Goal: Task Accomplishment & Management: Manage account settings

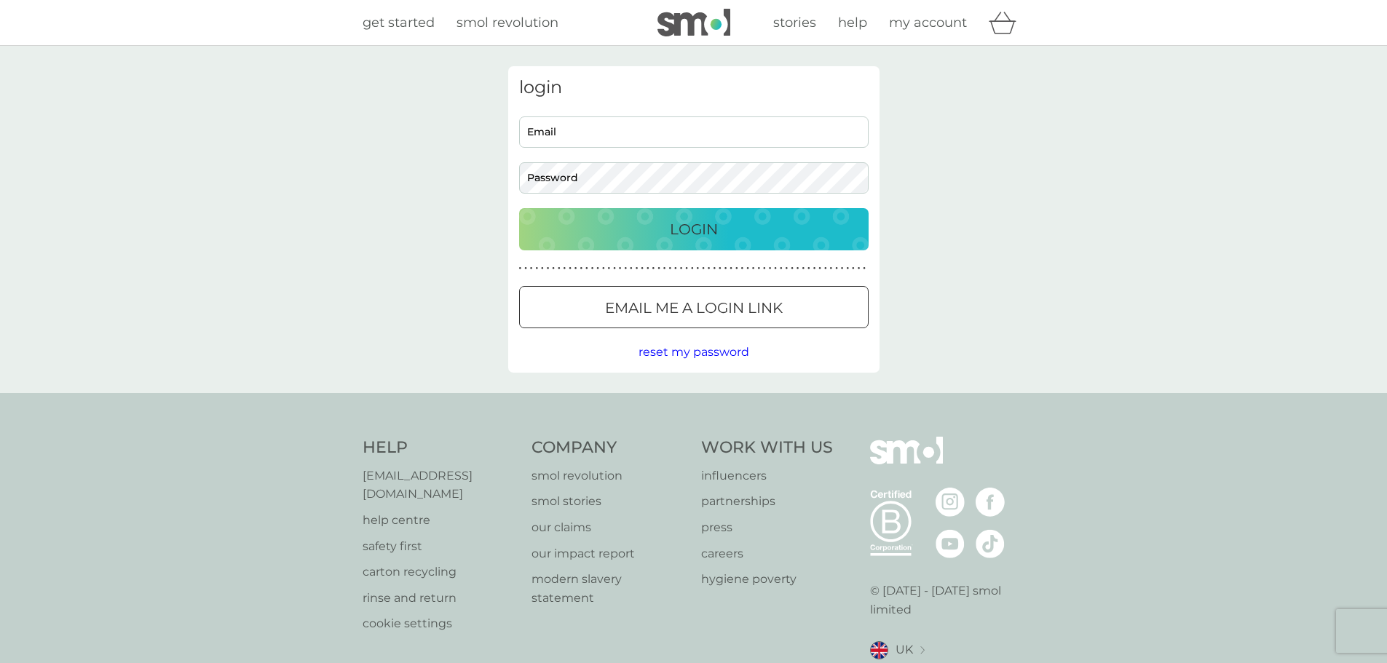
type input "juliecurtis18@outlook.com"
click at [671, 225] on p "Login" at bounding box center [694, 229] width 48 height 23
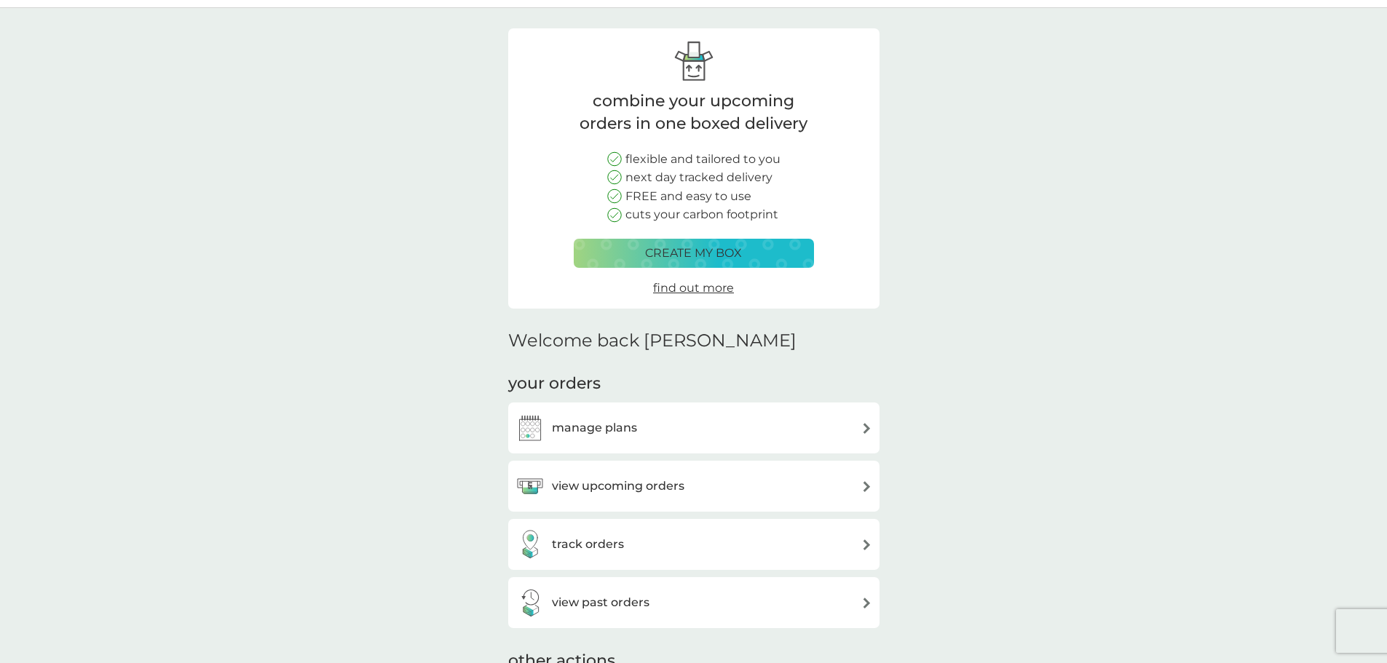
scroll to position [146, 0]
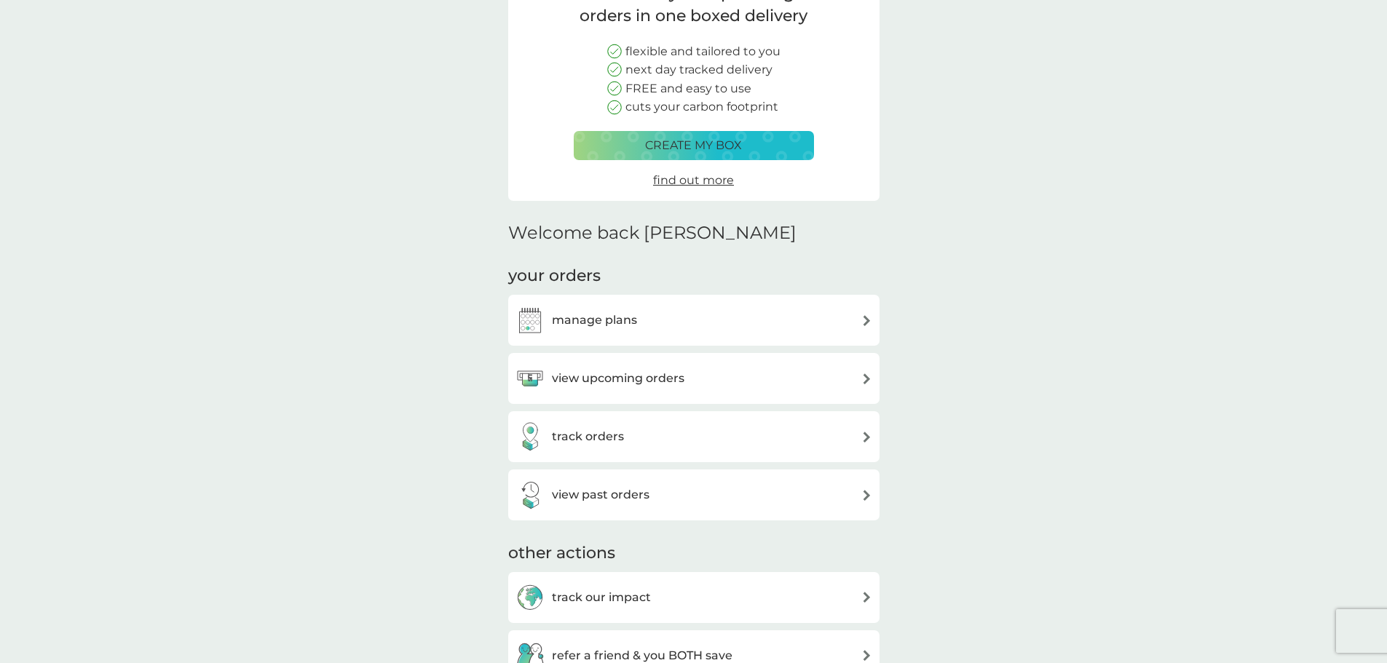
click at [860, 382] on div "view upcoming orders" at bounding box center [694, 378] width 357 height 29
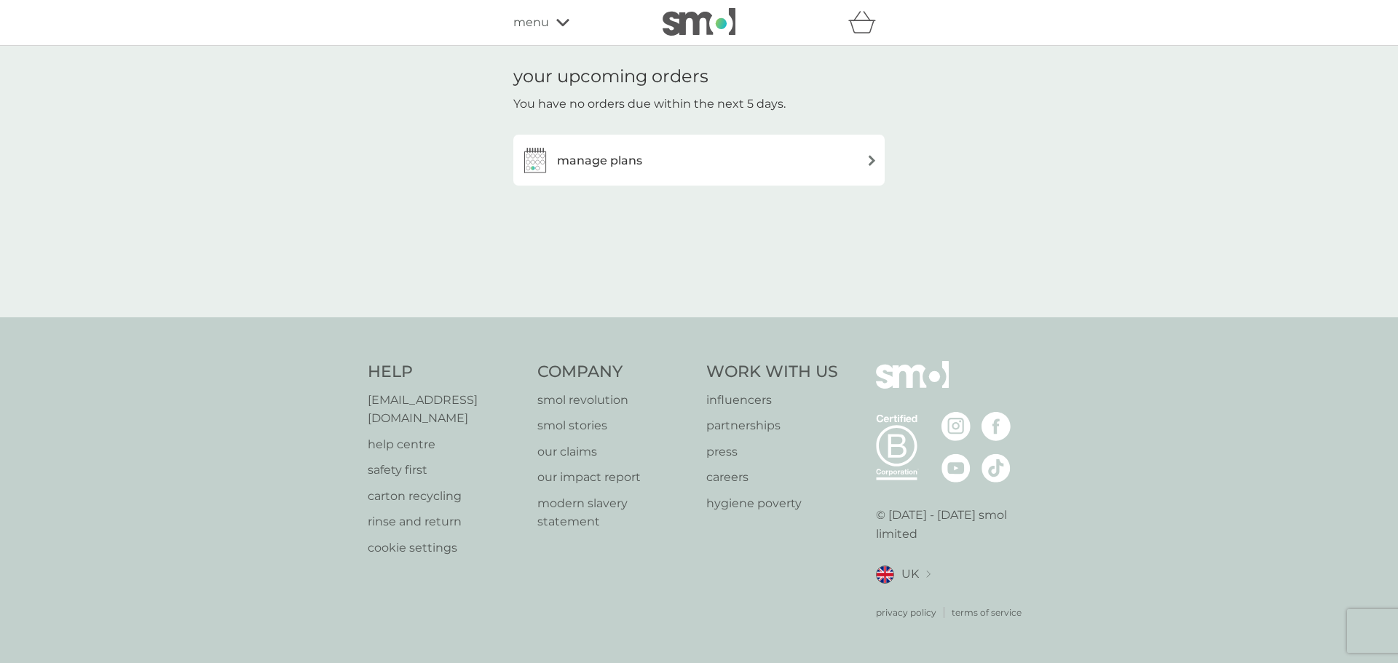
click at [561, 18] on icon at bounding box center [562, 22] width 13 height 9
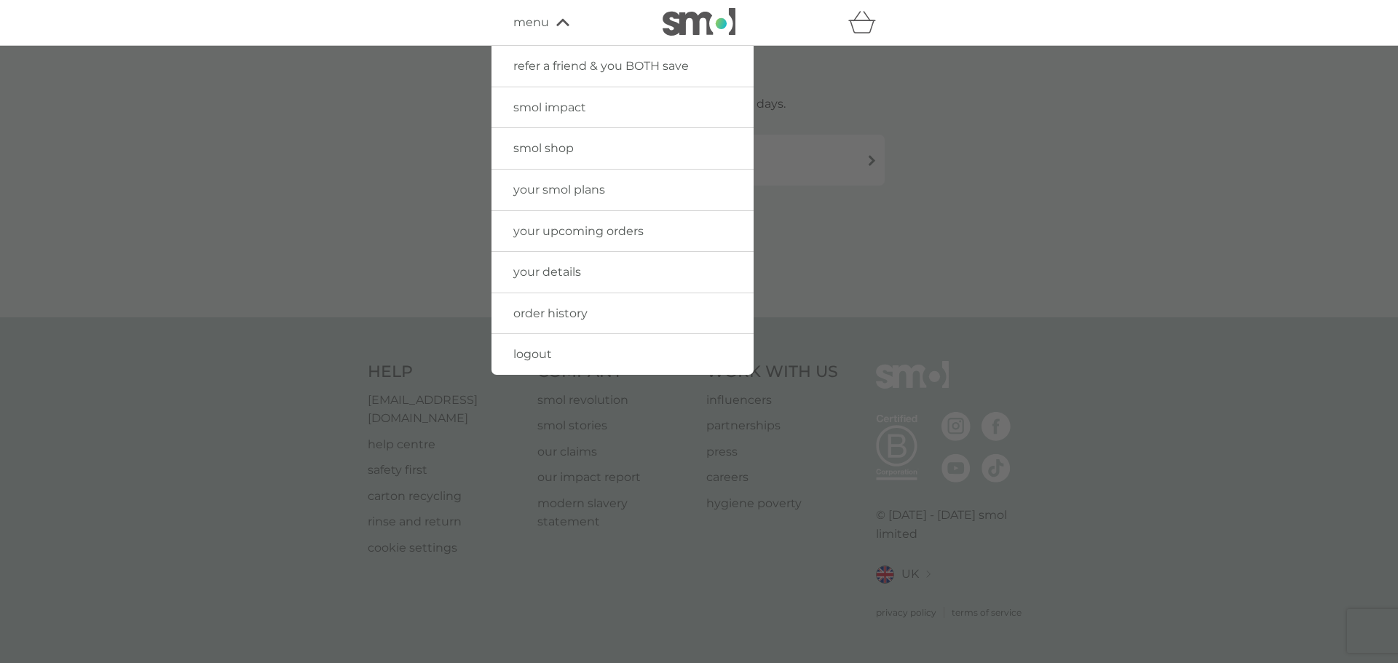
click at [565, 315] on span "order history" at bounding box center [550, 314] width 74 height 14
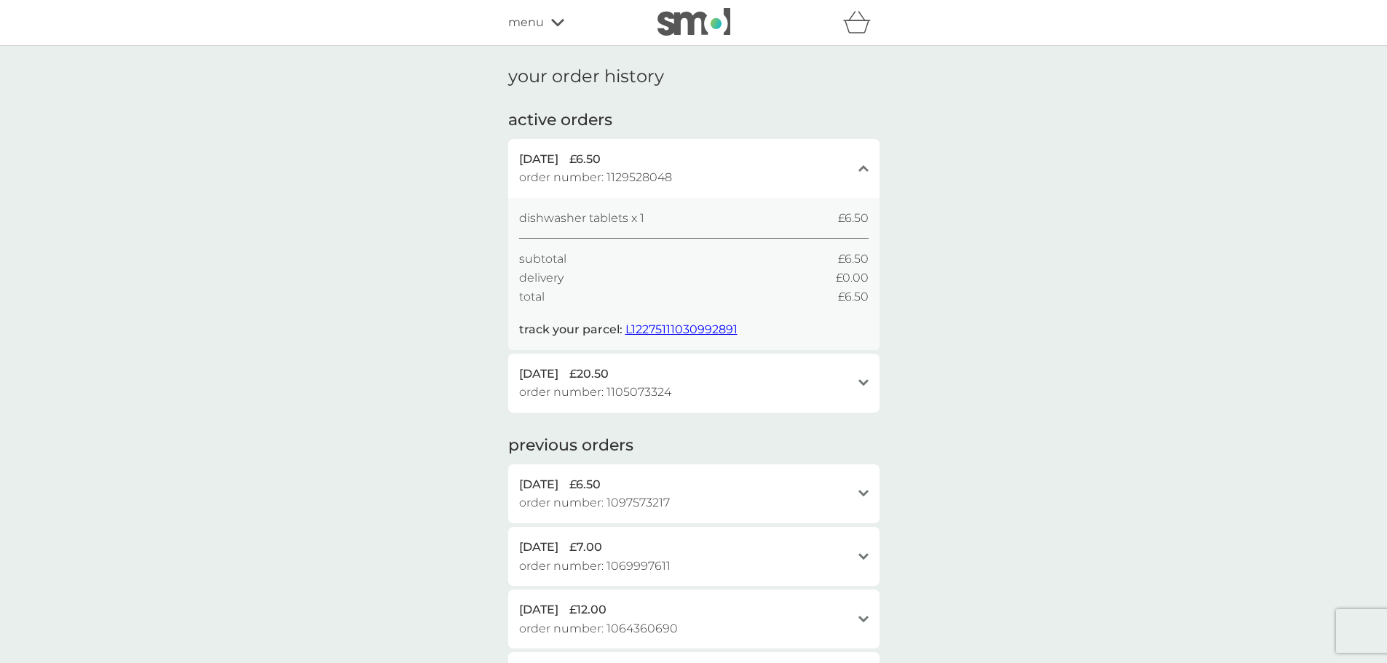
click at [861, 379] on div "open" at bounding box center [864, 383] width 10 height 12
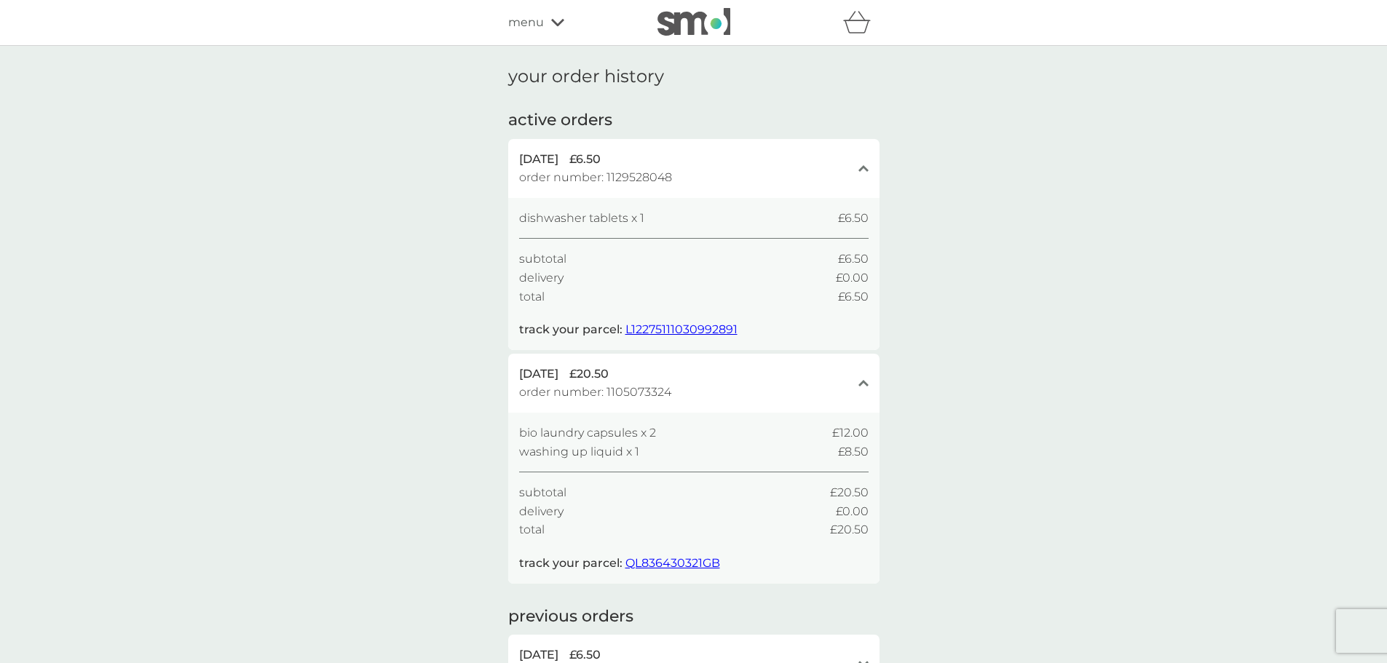
click at [558, 20] on icon at bounding box center [557, 22] width 13 height 9
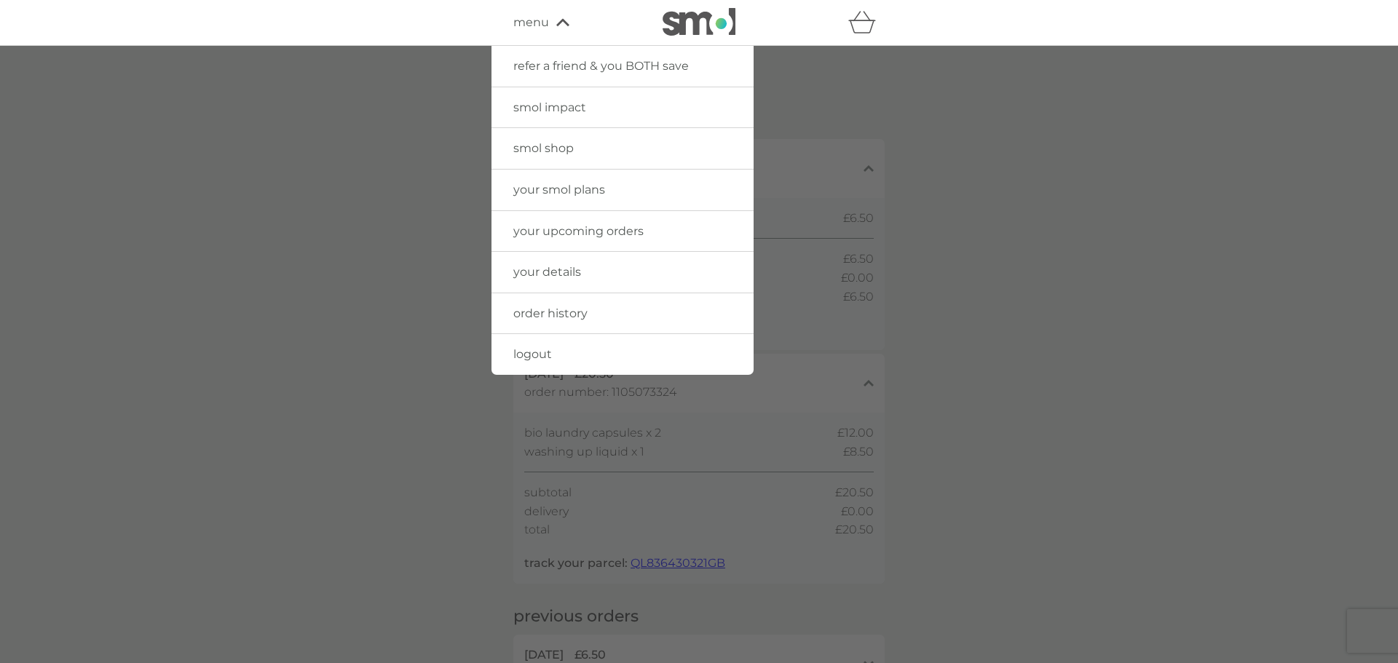
click at [559, 194] on span "your smol plans" at bounding box center [559, 190] width 92 height 14
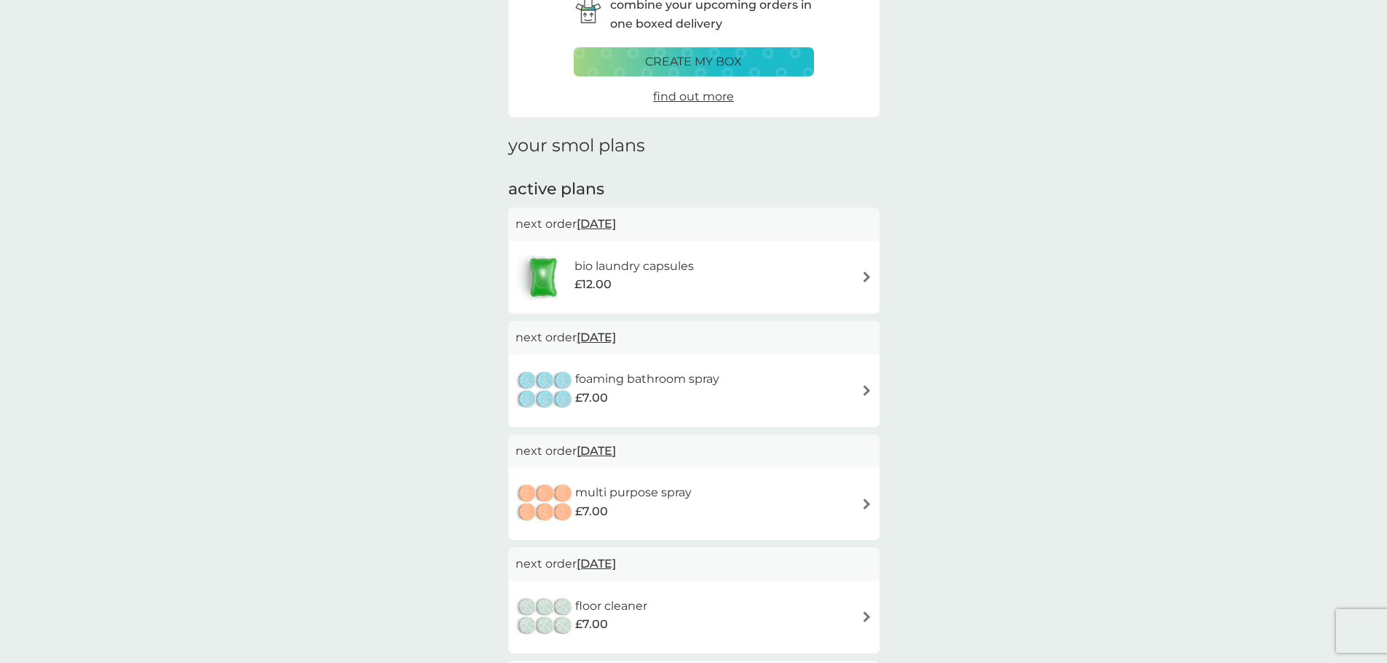
scroll to position [73, 0]
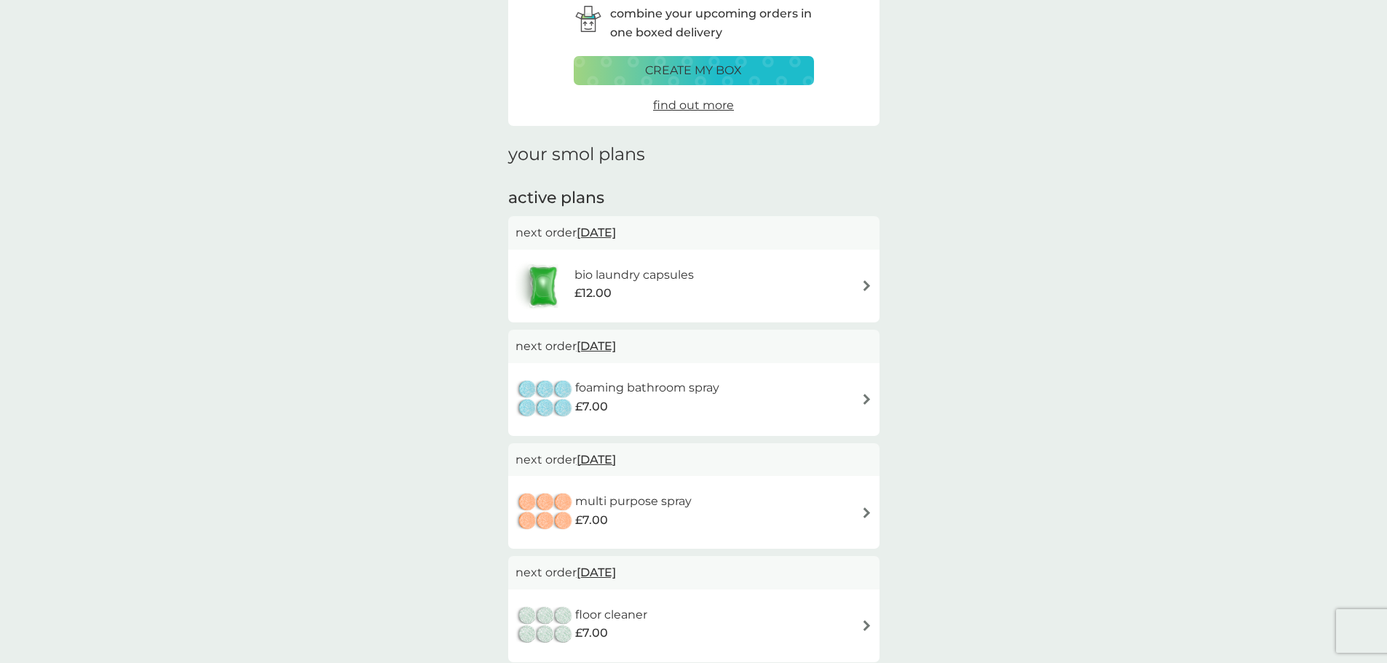
click at [863, 402] on img at bounding box center [867, 399] width 11 height 11
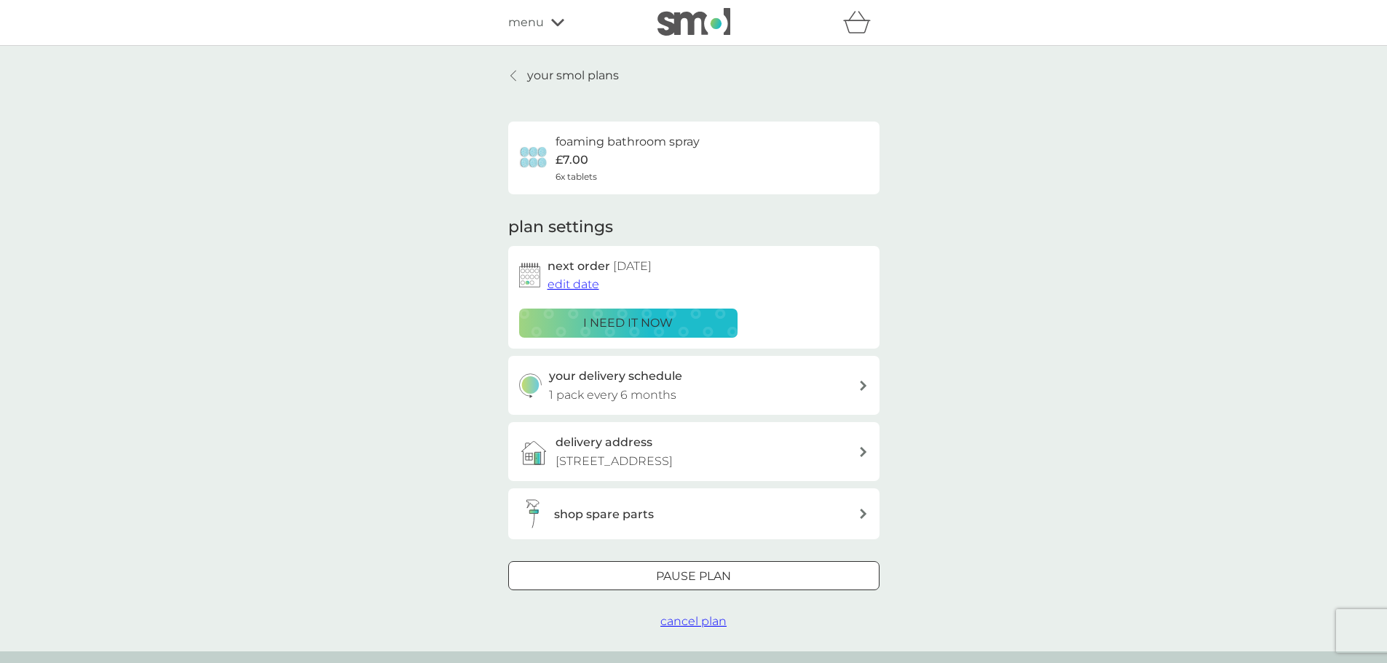
click at [682, 576] on div at bounding box center [694, 577] width 52 height 15
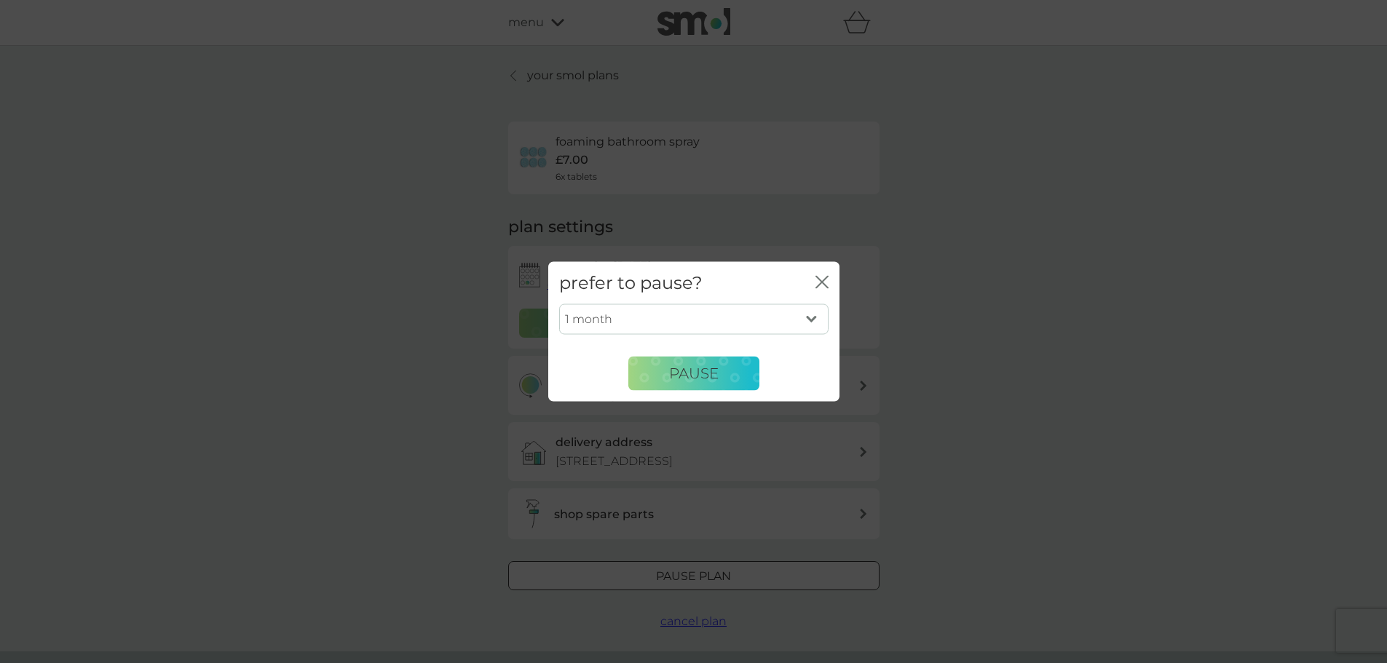
click at [811, 319] on select "1 month 2 months 3 months 4 months 5 months 6 months" at bounding box center [693, 319] width 269 height 31
select select "2"
click at [559, 304] on select "1 month 2 months 3 months 4 months 5 months 6 months" at bounding box center [693, 319] width 269 height 31
click at [687, 383] on button "Pause" at bounding box center [693, 373] width 131 height 35
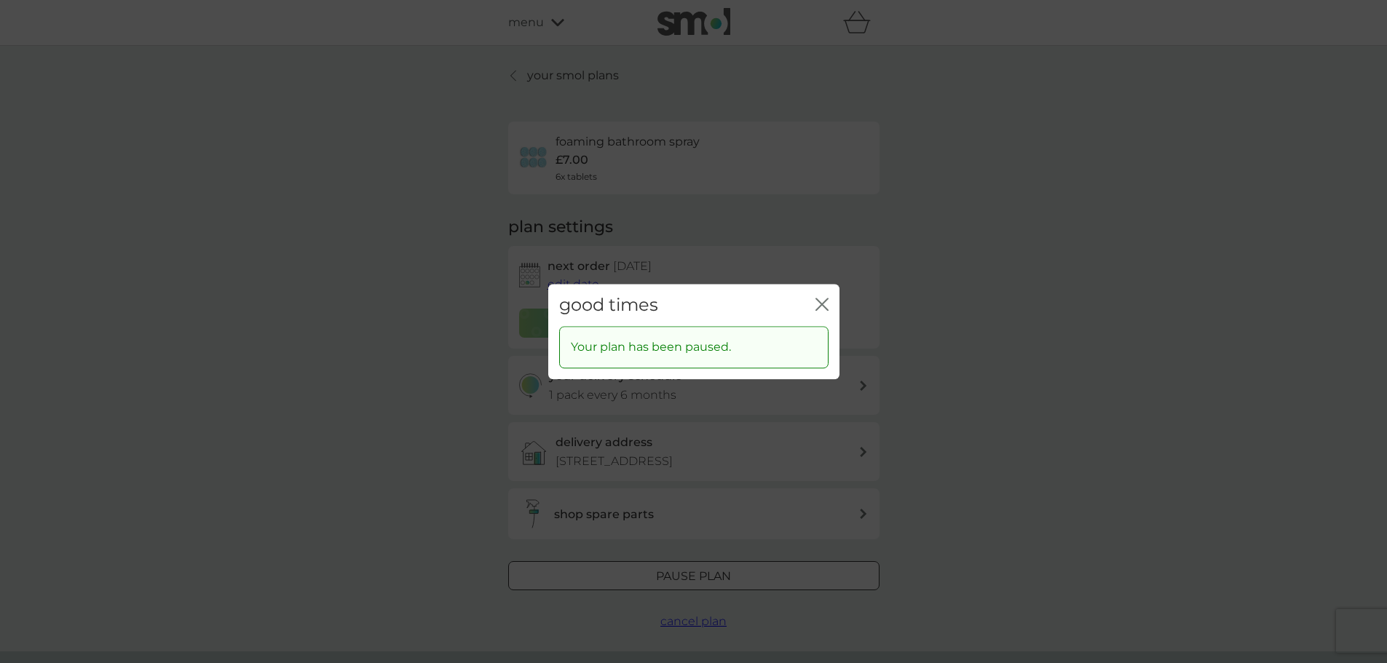
click at [816, 306] on icon "close" at bounding box center [822, 304] width 13 height 13
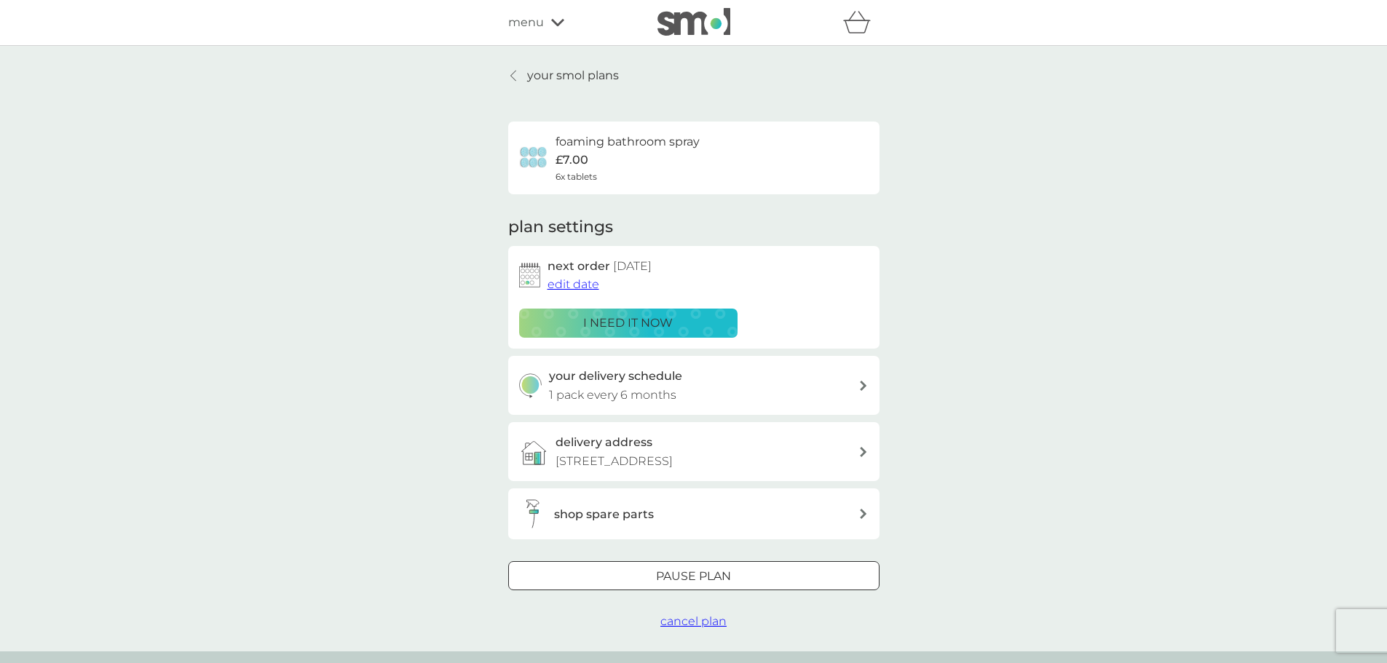
click at [508, 72] on link "your smol plans" at bounding box center [563, 75] width 111 height 19
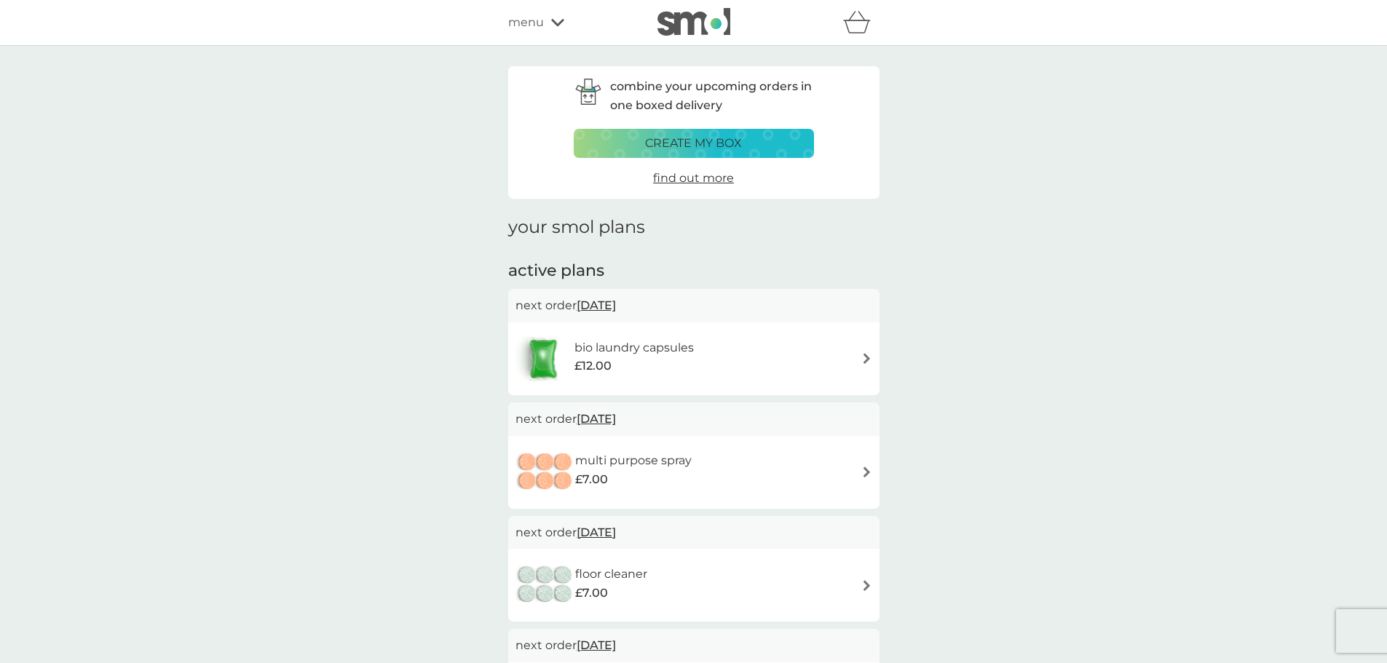
scroll to position [73, 0]
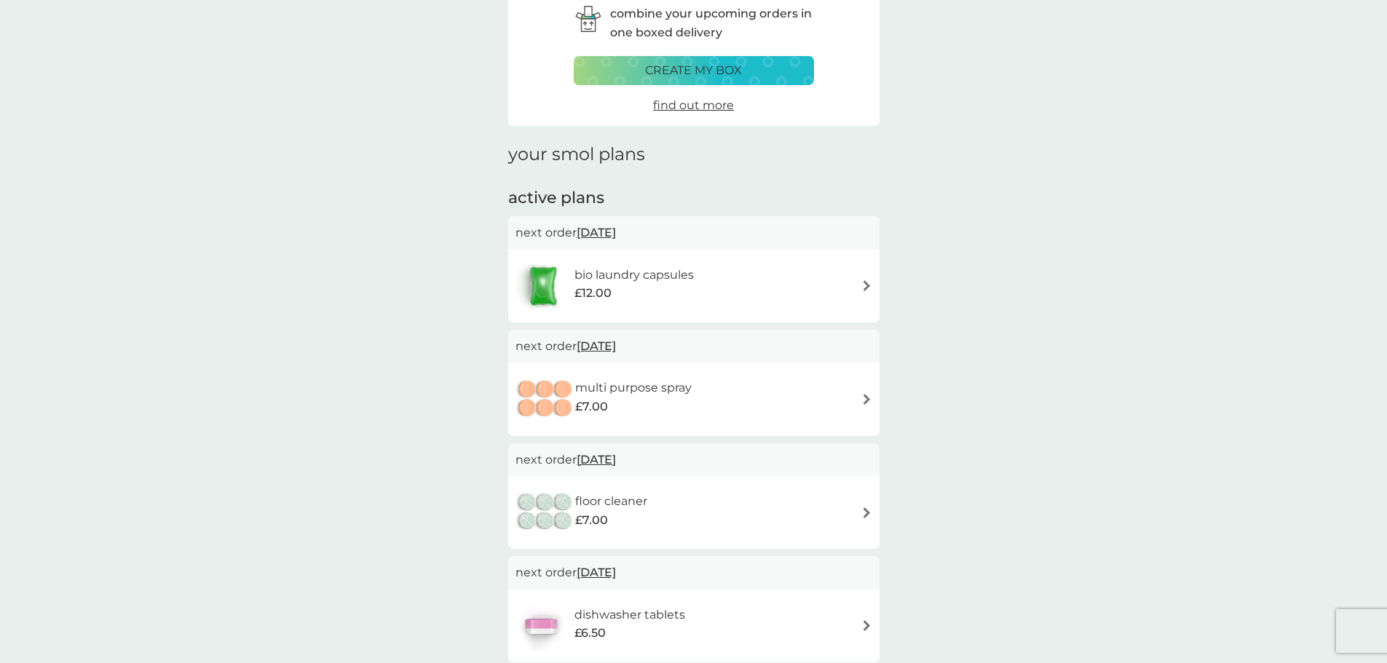
click at [861, 285] on div "bio laundry capsules £12.00" at bounding box center [694, 286] width 357 height 51
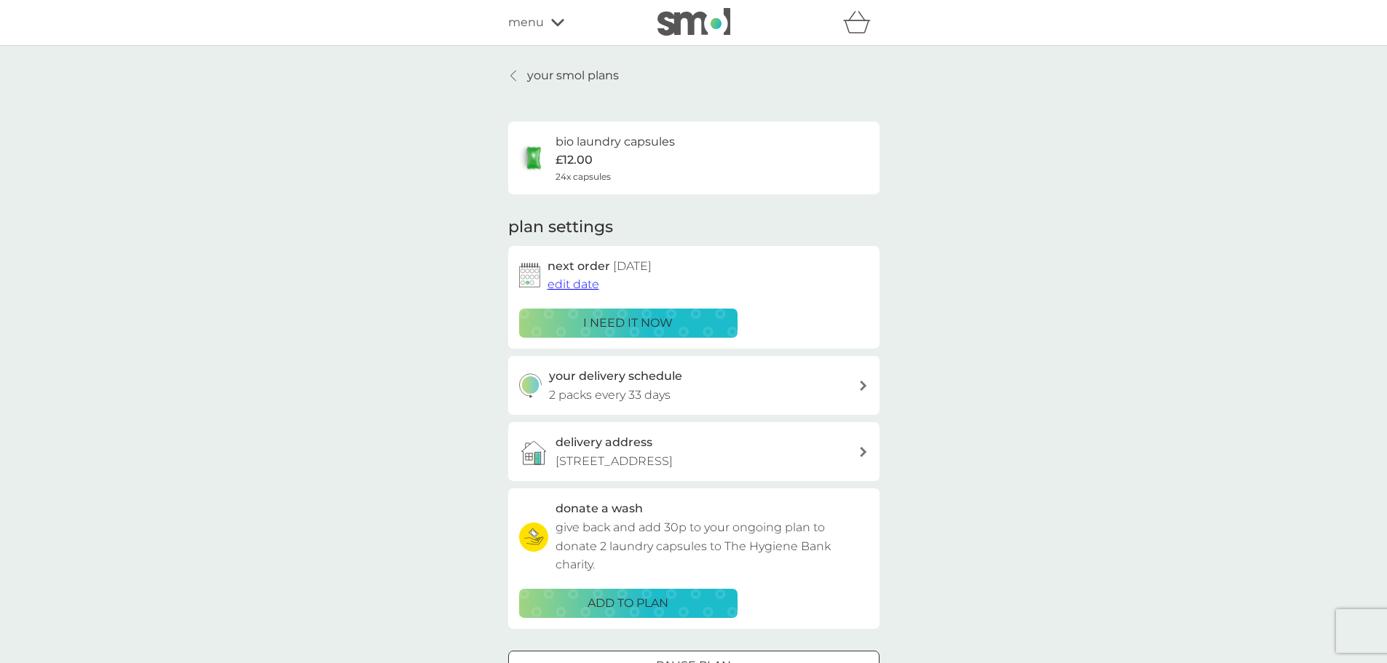
click at [857, 385] on div "your delivery schedule 2 packs every 33 days" at bounding box center [704, 385] width 310 height 37
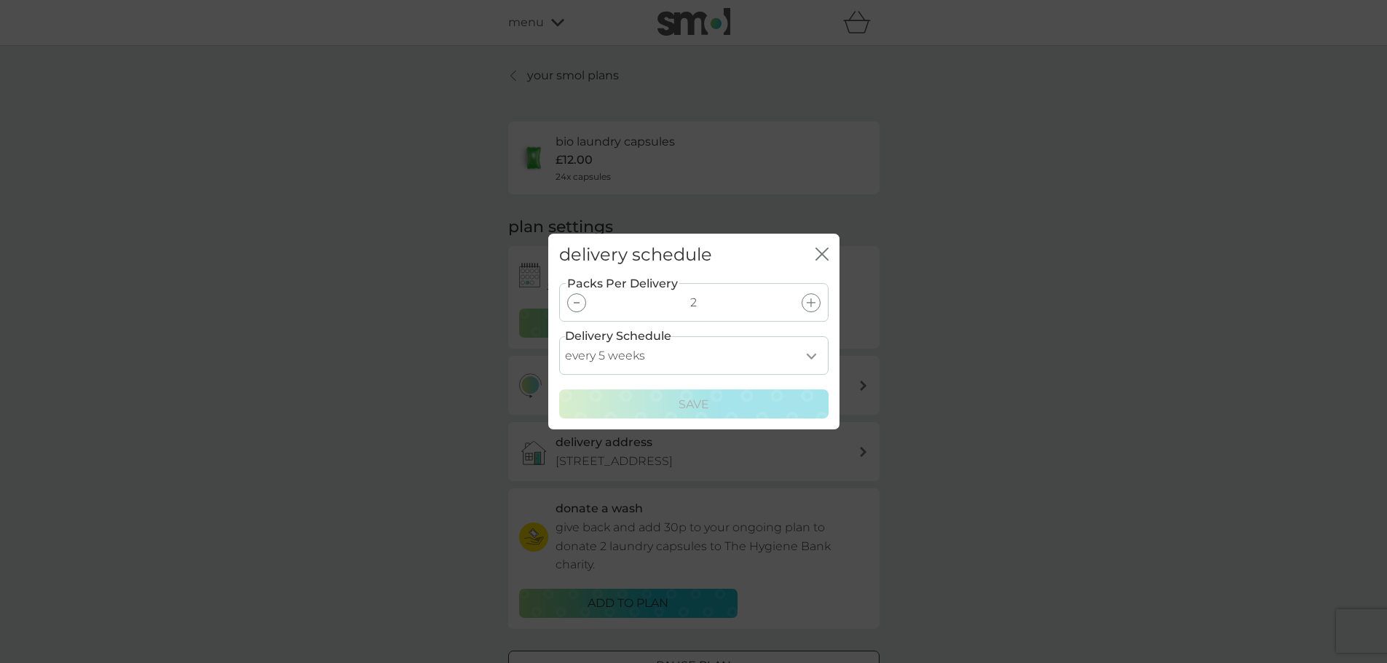
click at [811, 356] on select "every 1 week every 2 weeks every 3 weeks every 4 weeks every 5 weeks every 6 we…" at bounding box center [693, 355] width 269 height 39
select select "56"
click at [559, 336] on select "every 1 week every 2 weeks every 3 weeks every 4 weeks every 5 weeks every 6 we…" at bounding box center [693, 355] width 269 height 39
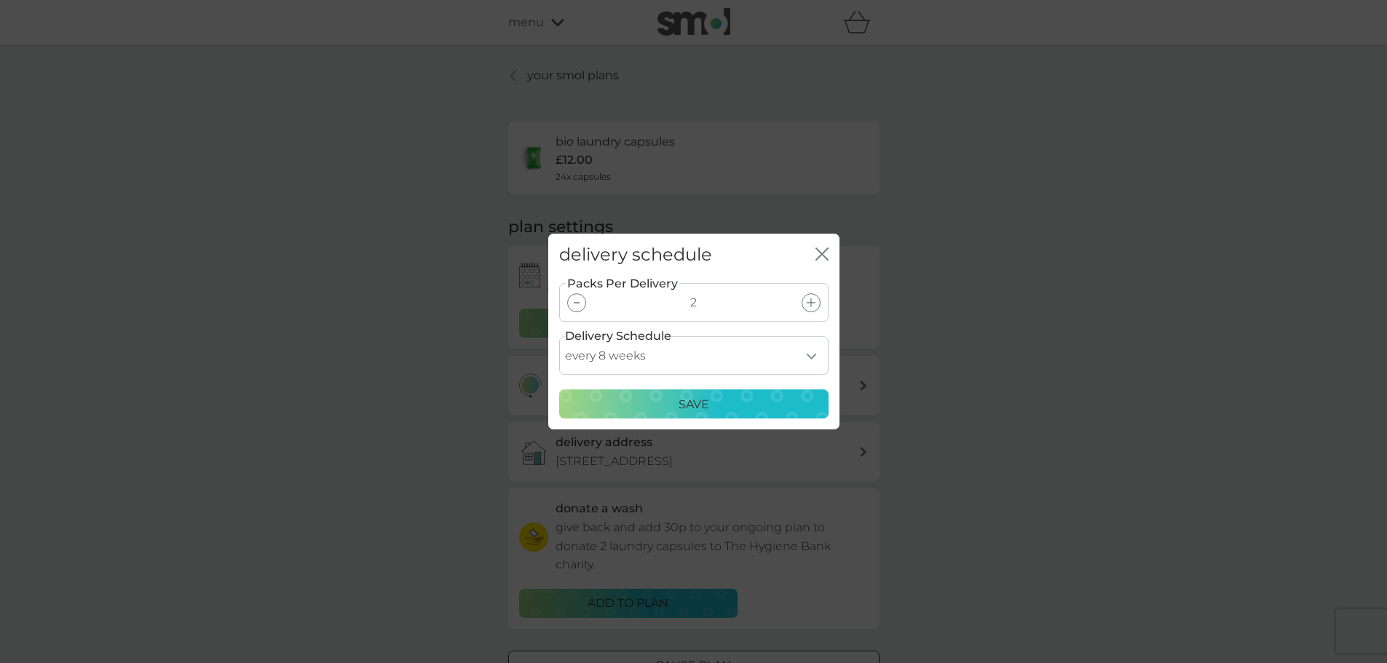
click at [696, 403] on p "Save" at bounding box center [694, 404] width 31 height 19
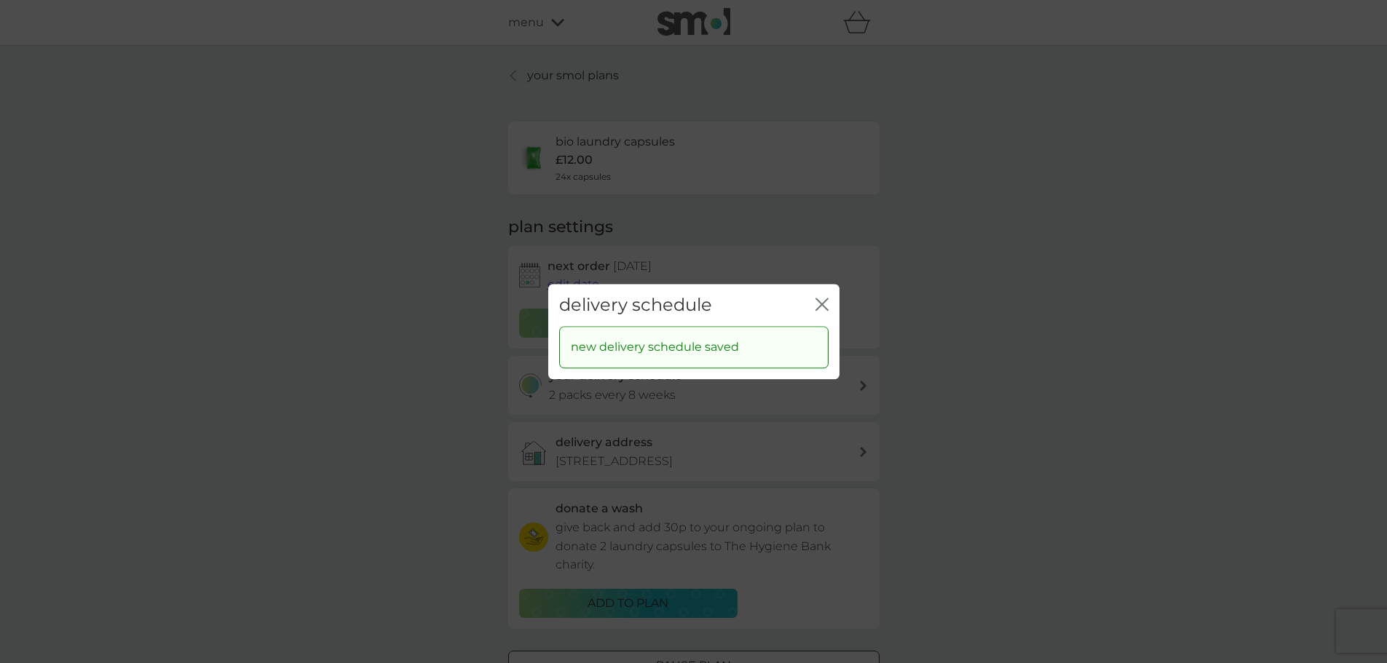
click at [817, 303] on icon "close" at bounding box center [822, 304] width 13 height 13
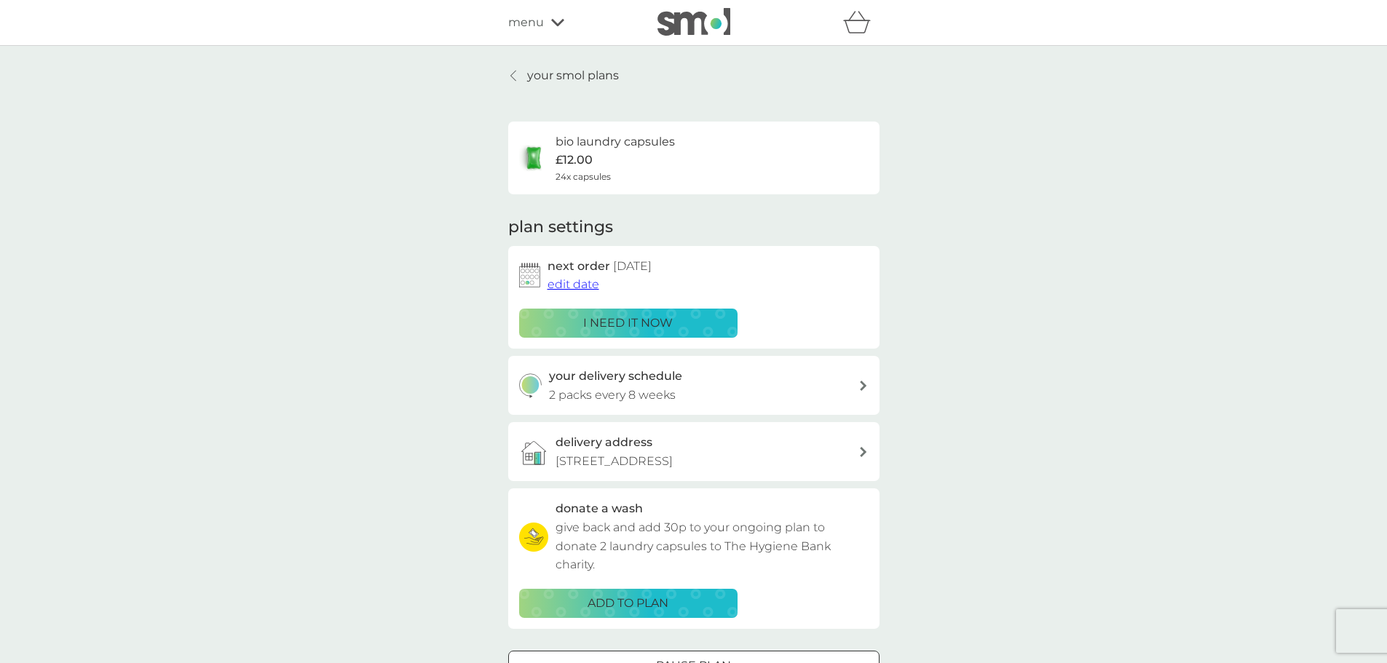
click at [591, 288] on span "edit date" at bounding box center [574, 284] width 52 height 14
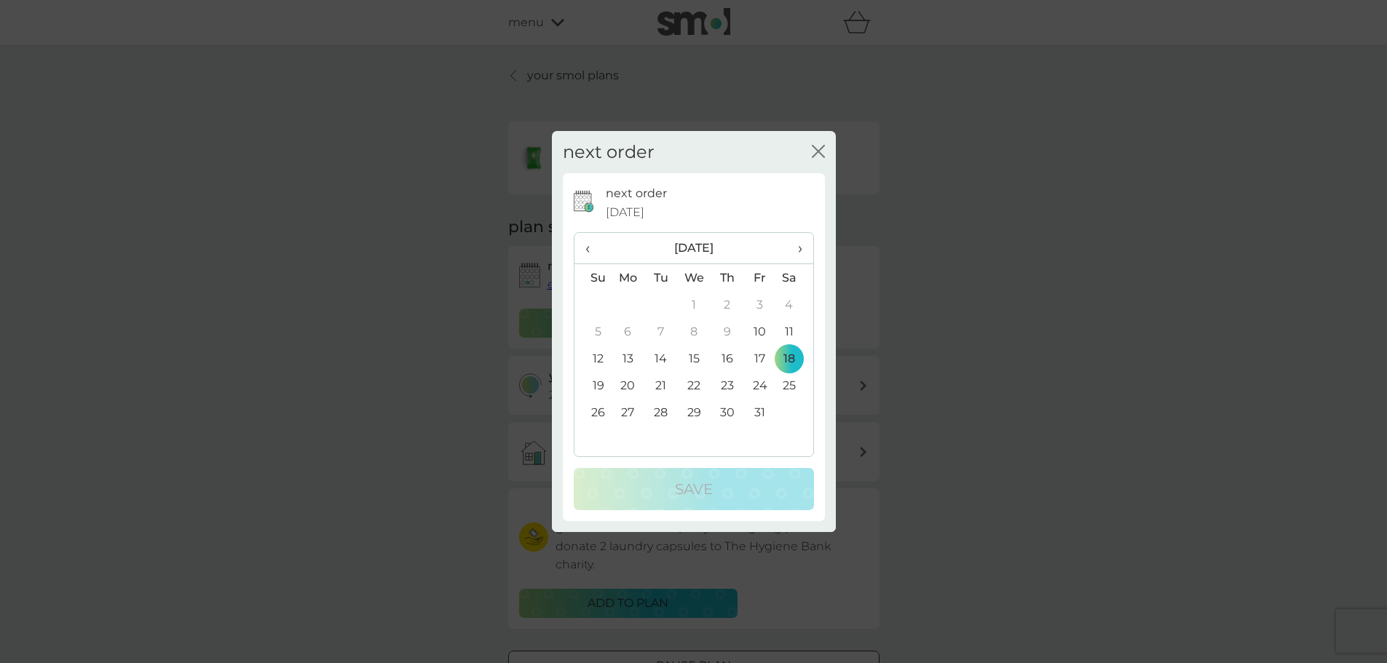
click at [762, 414] on td "31" at bounding box center [760, 412] width 33 height 27
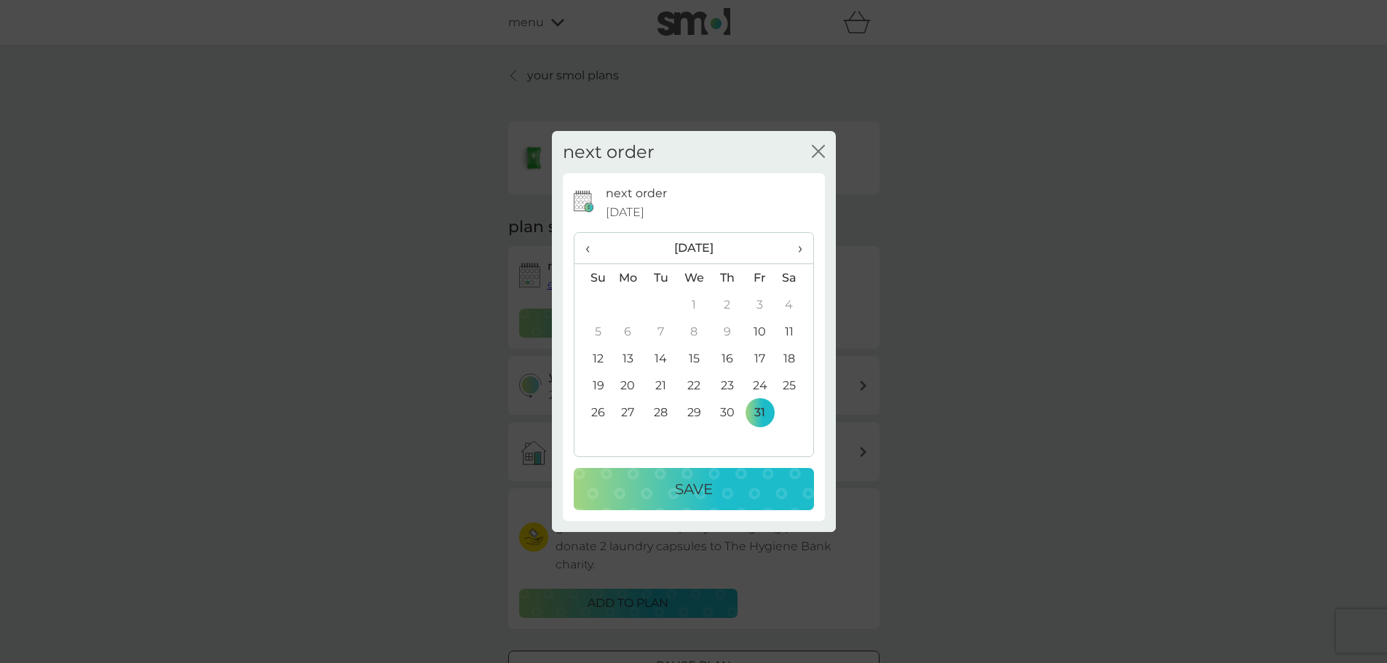
click at [739, 489] on div "Save" at bounding box center [693, 489] width 211 height 23
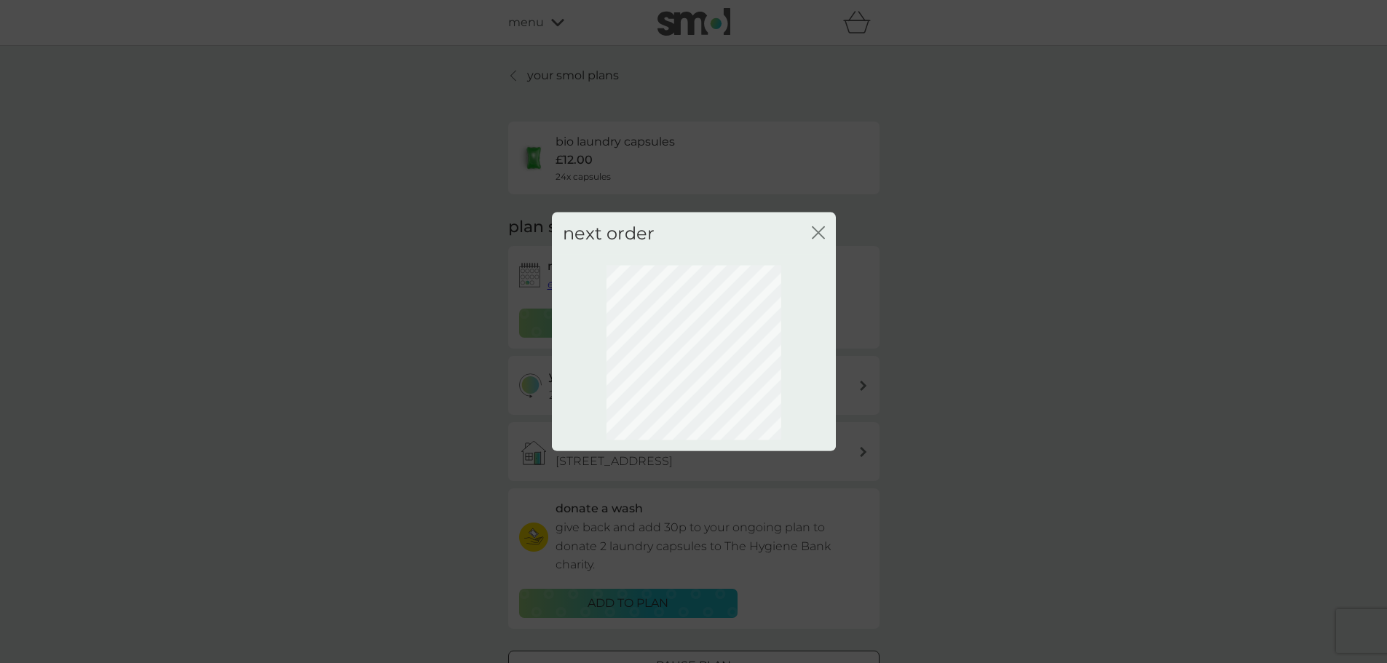
click at [821, 232] on icon "close" at bounding box center [818, 232] width 13 height 13
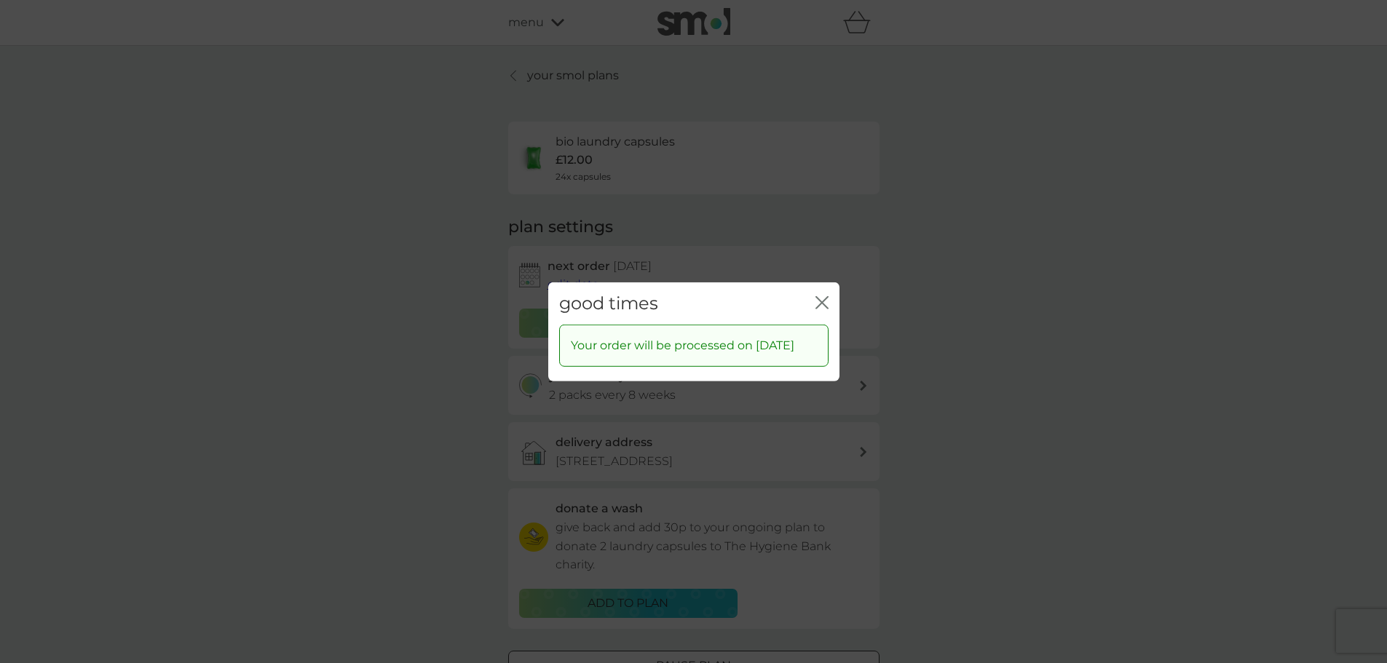
click at [824, 293] on div "close" at bounding box center [822, 303] width 13 height 21
click at [821, 299] on icon "close" at bounding box center [822, 302] width 13 height 13
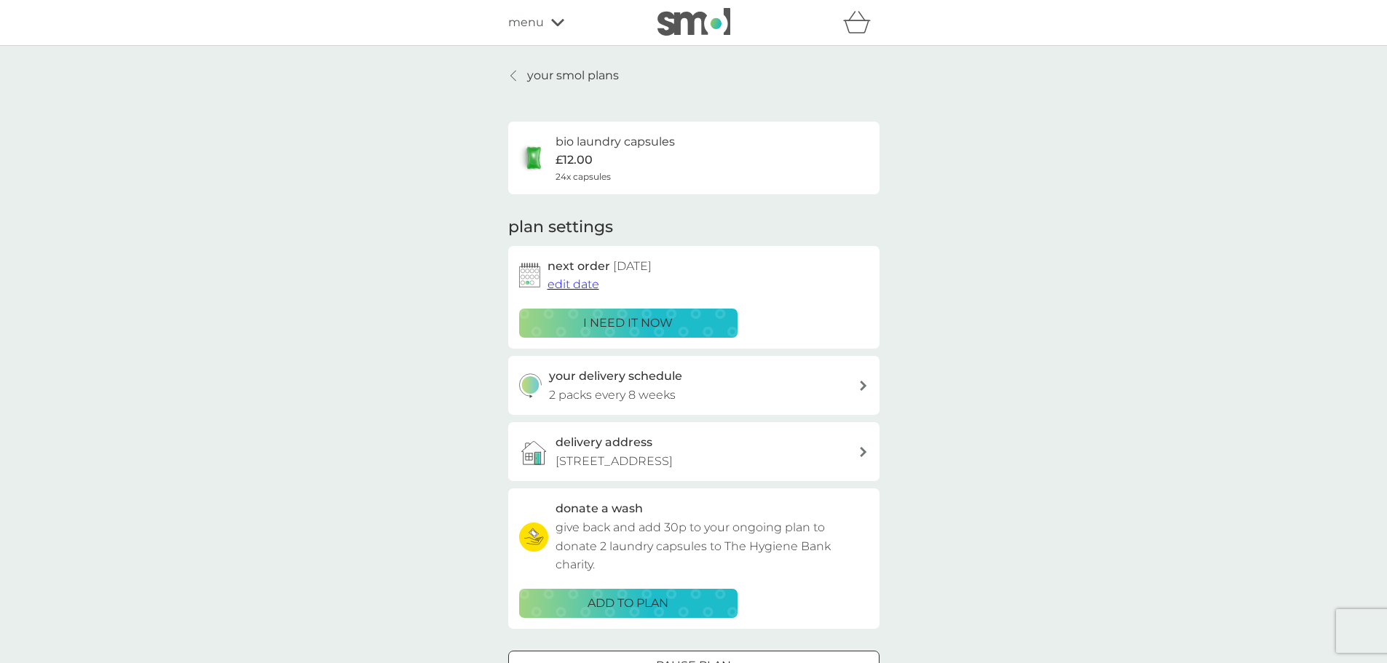
click at [519, 75] on div at bounding box center [514, 76] width 10 height 12
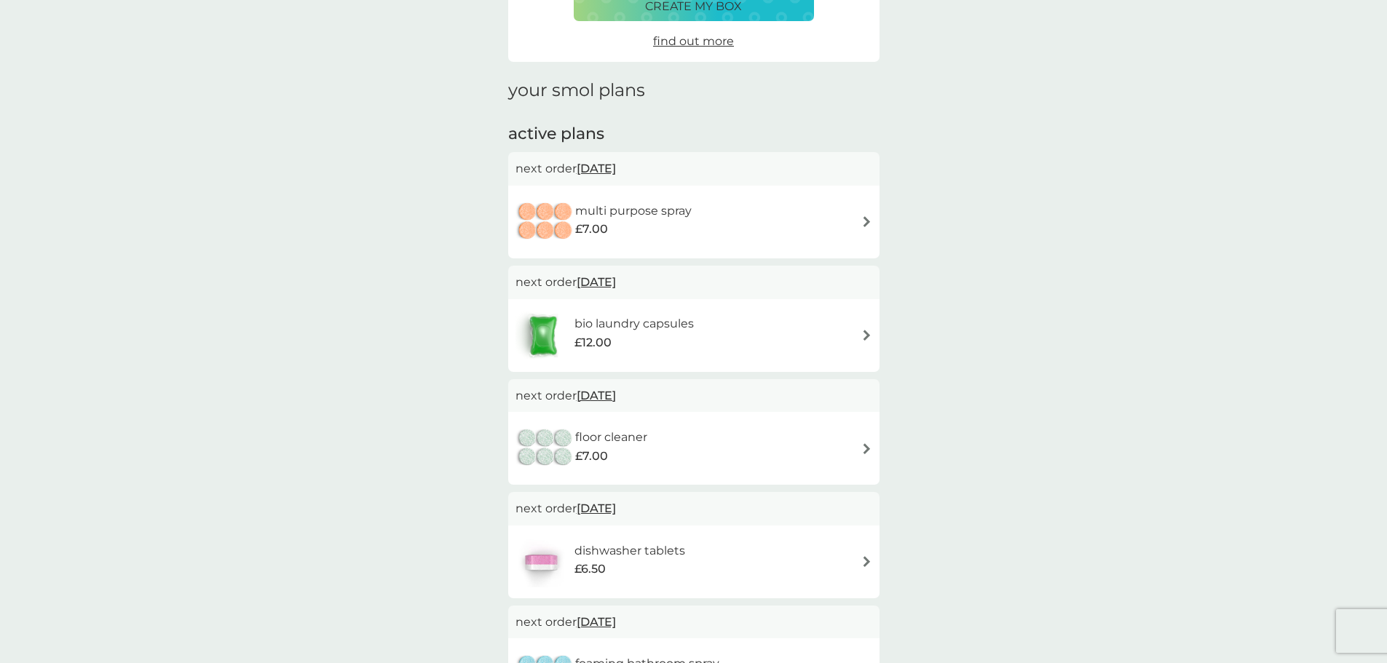
scroll to position [146, 0]
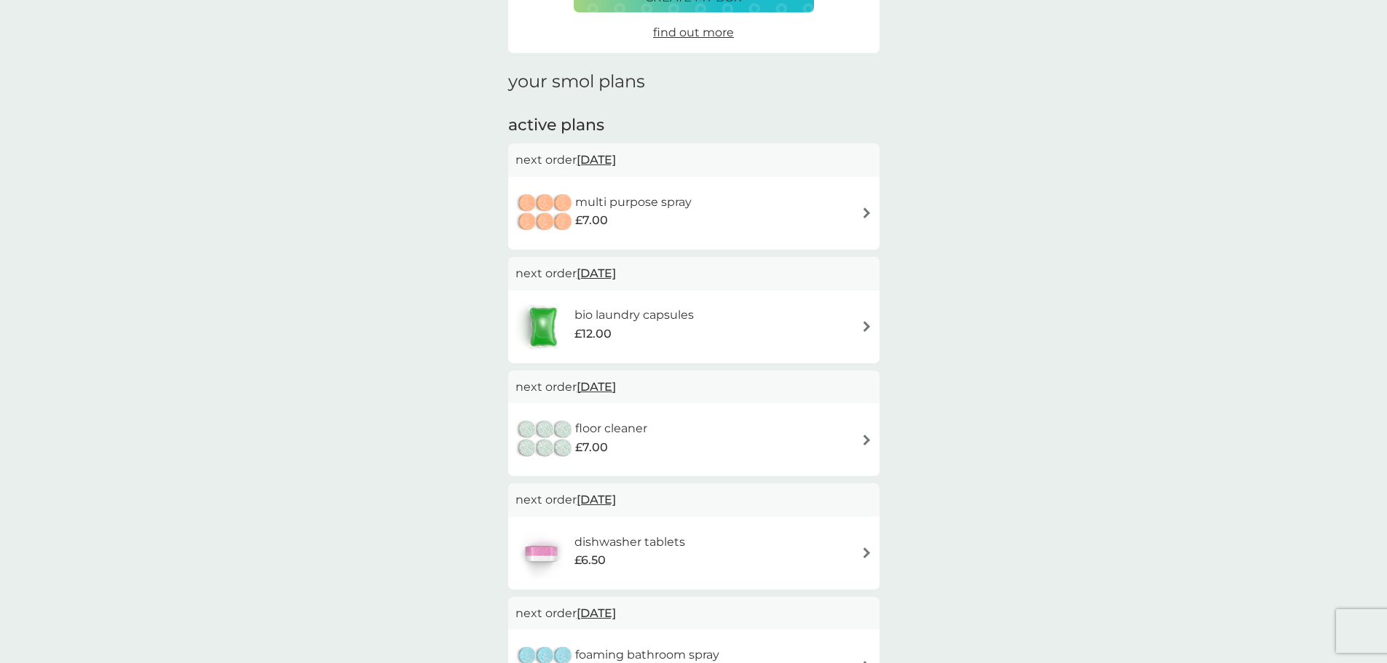
click at [631, 208] on h6 "multi purpose spray" at bounding box center [633, 202] width 117 height 19
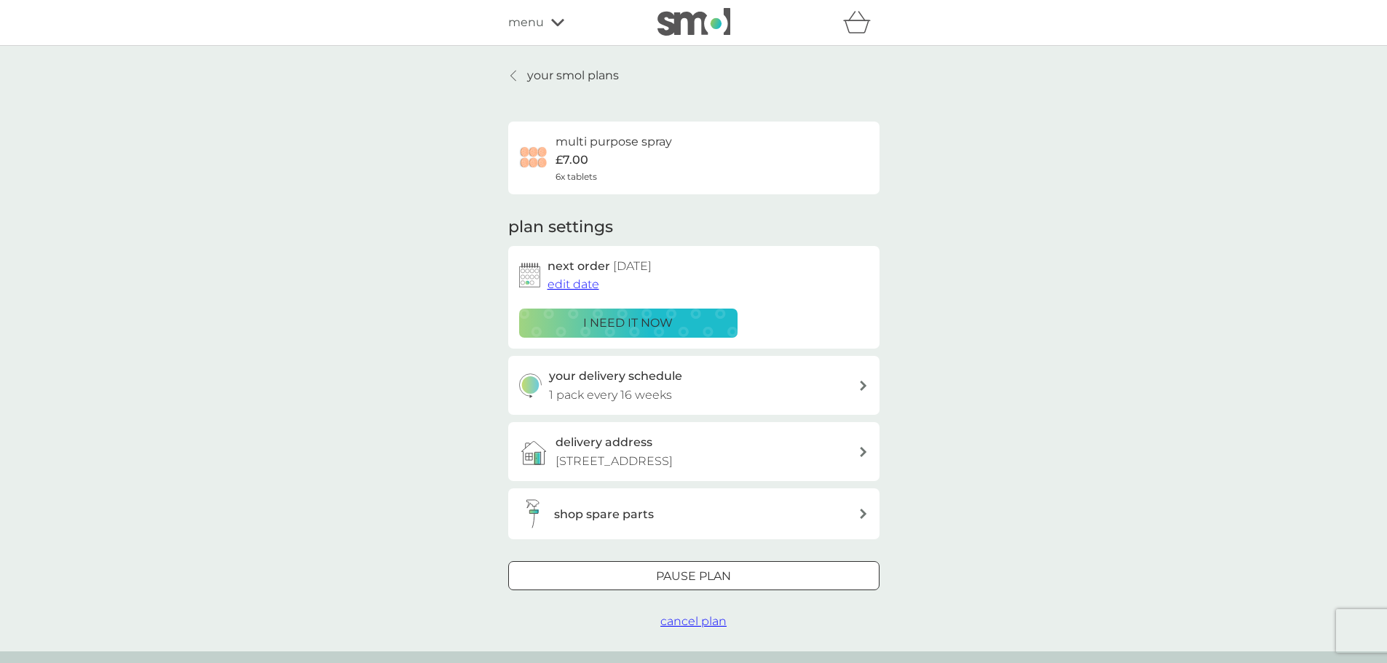
click at [678, 575] on div at bounding box center [676, 576] width 8 height 8
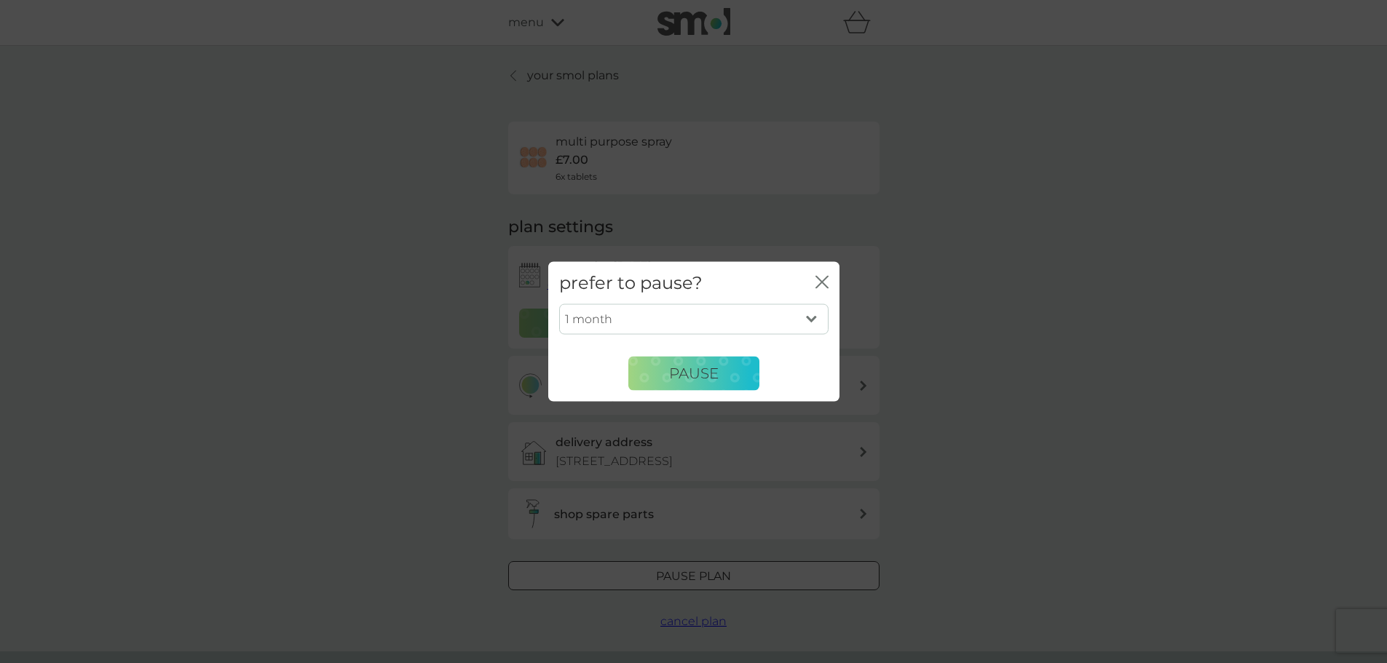
click at [809, 318] on select "1 month 2 months 3 months 4 months 5 months 6 months" at bounding box center [693, 319] width 269 height 31
select select "2"
click at [559, 304] on select "1 month 2 months 3 months 4 months 5 months 6 months" at bounding box center [693, 319] width 269 height 31
click at [679, 374] on span "Pause" at bounding box center [694, 373] width 50 height 17
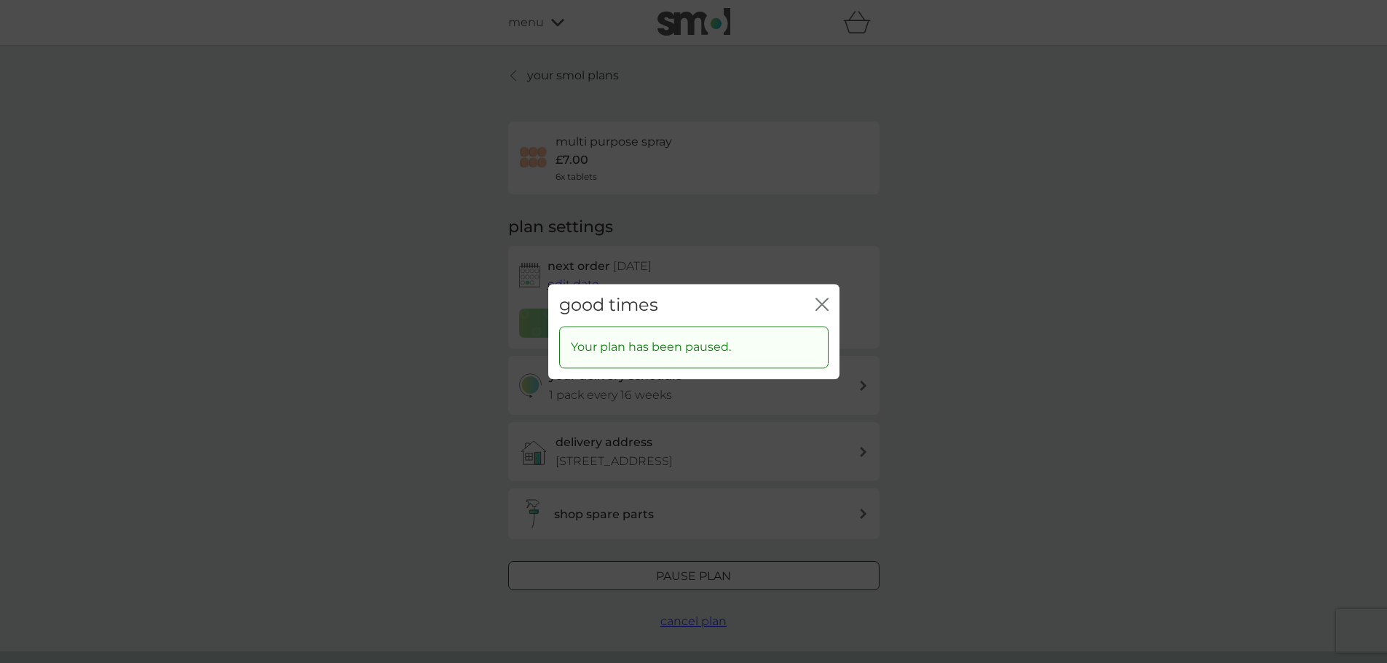
click at [828, 307] on icon "close" at bounding box center [822, 304] width 13 height 13
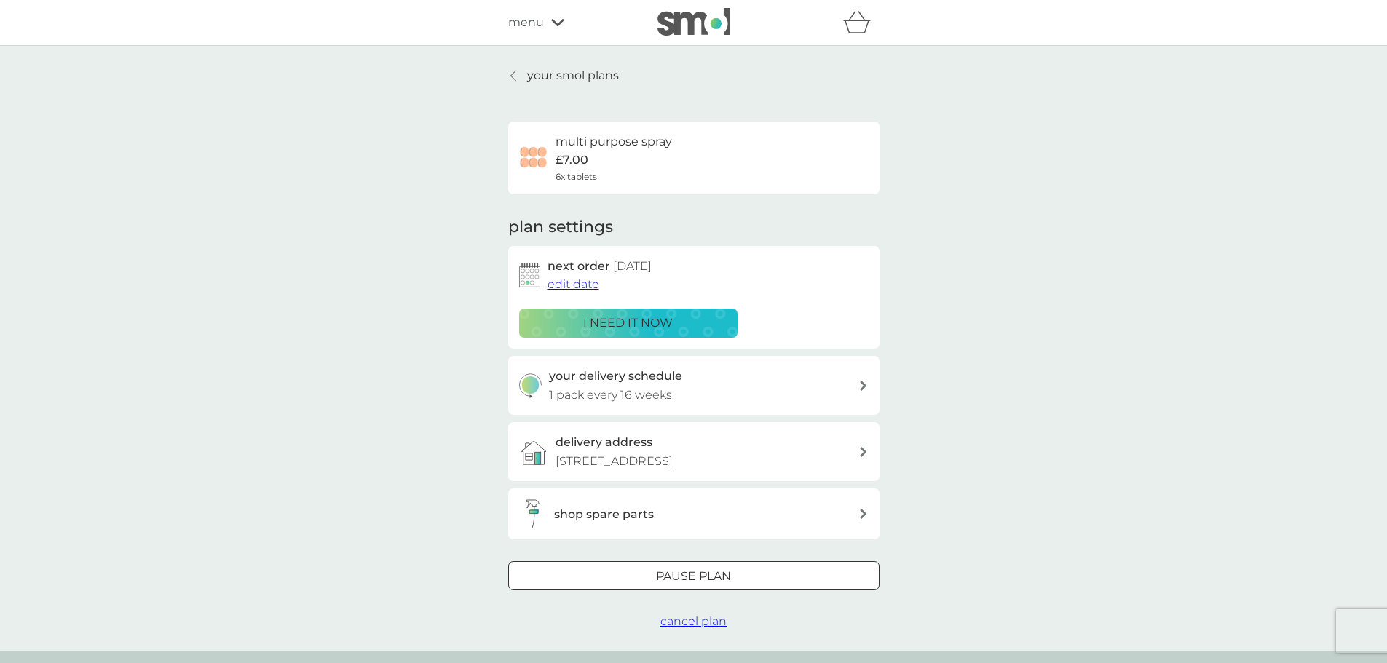
click at [521, 72] on link "your smol plans" at bounding box center [563, 75] width 111 height 19
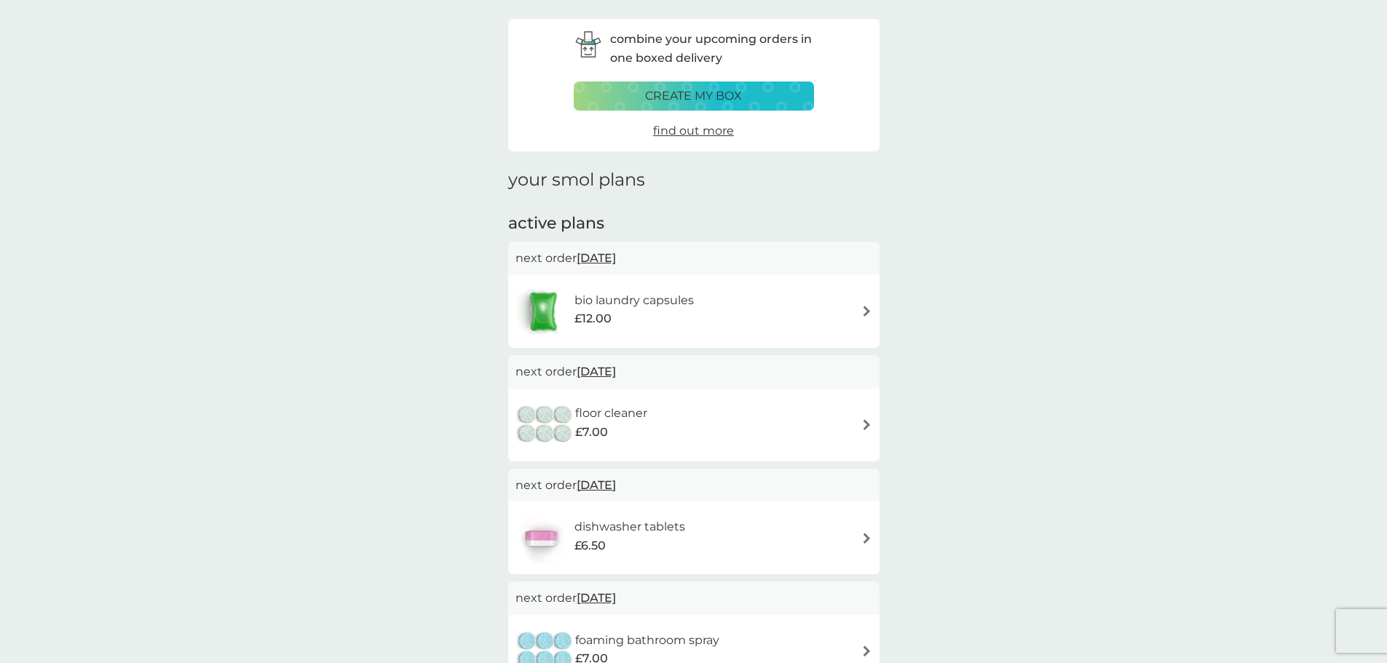
scroll to position [73, 0]
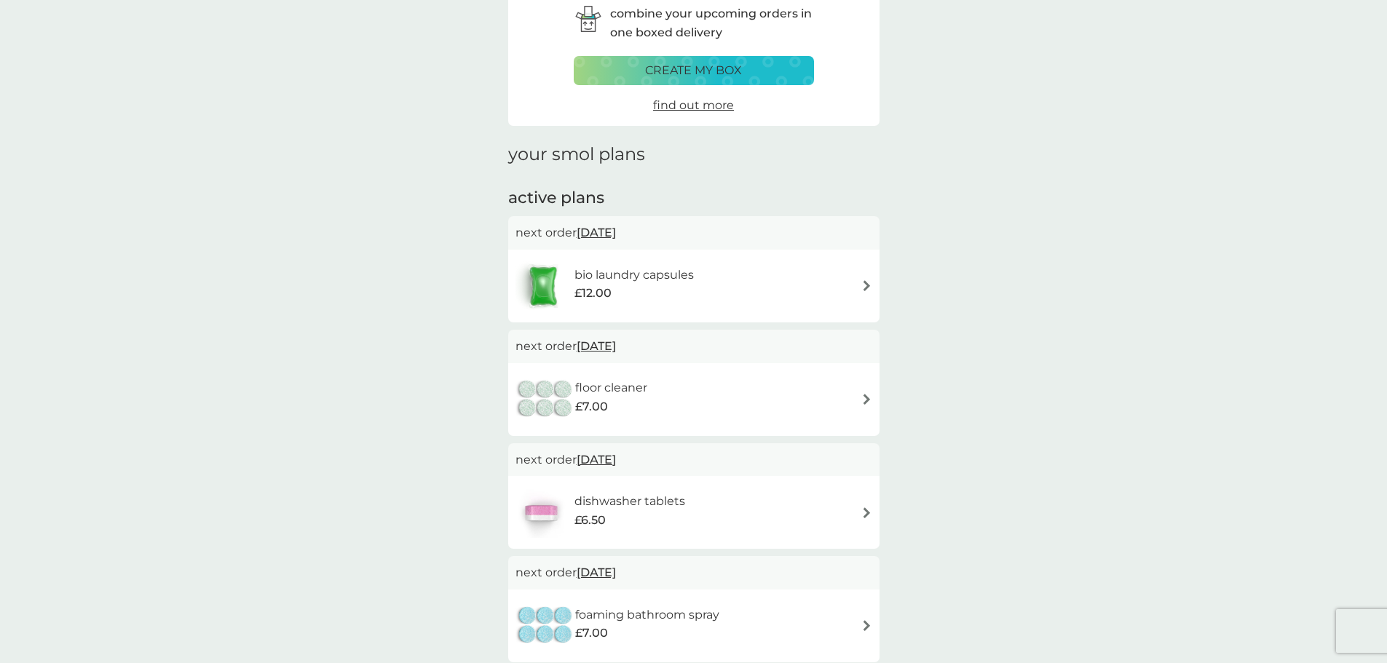
click at [595, 390] on h6 "floor cleaner" at bounding box center [611, 388] width 72 height 19
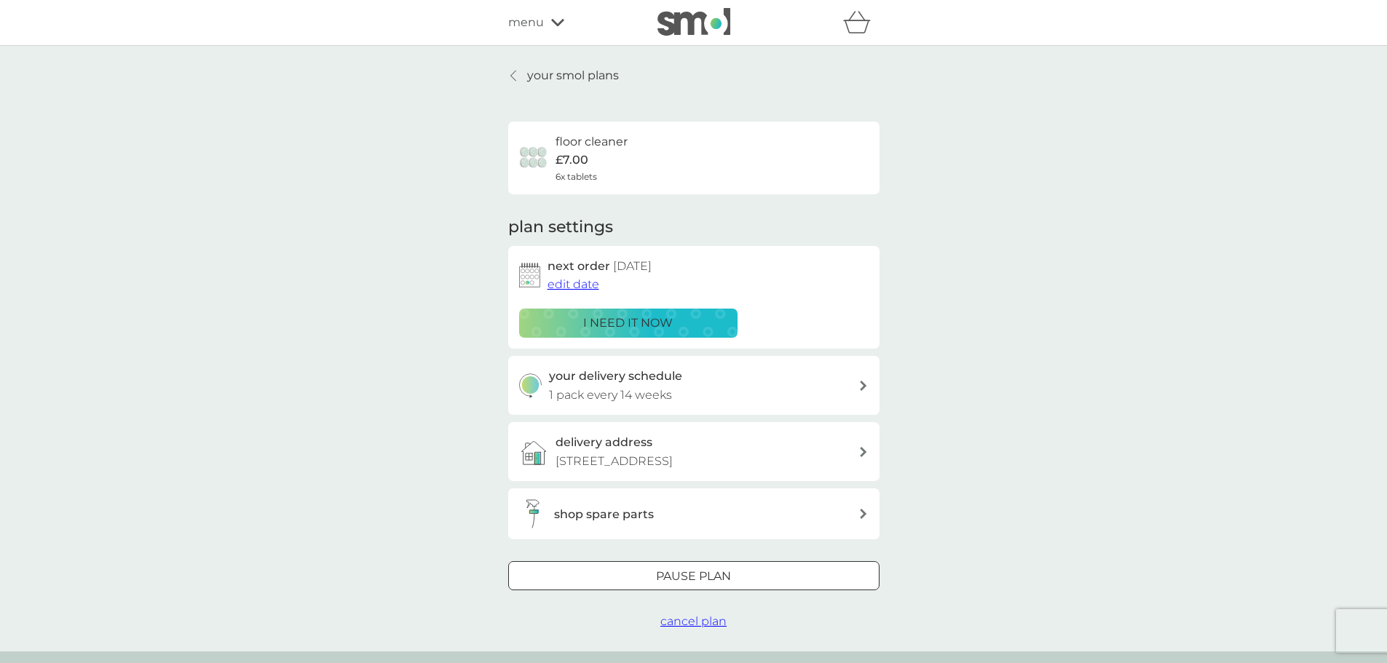
click at [658, 586] on p "Pause plan" at bounding box center [693, 576] width 75 height 19
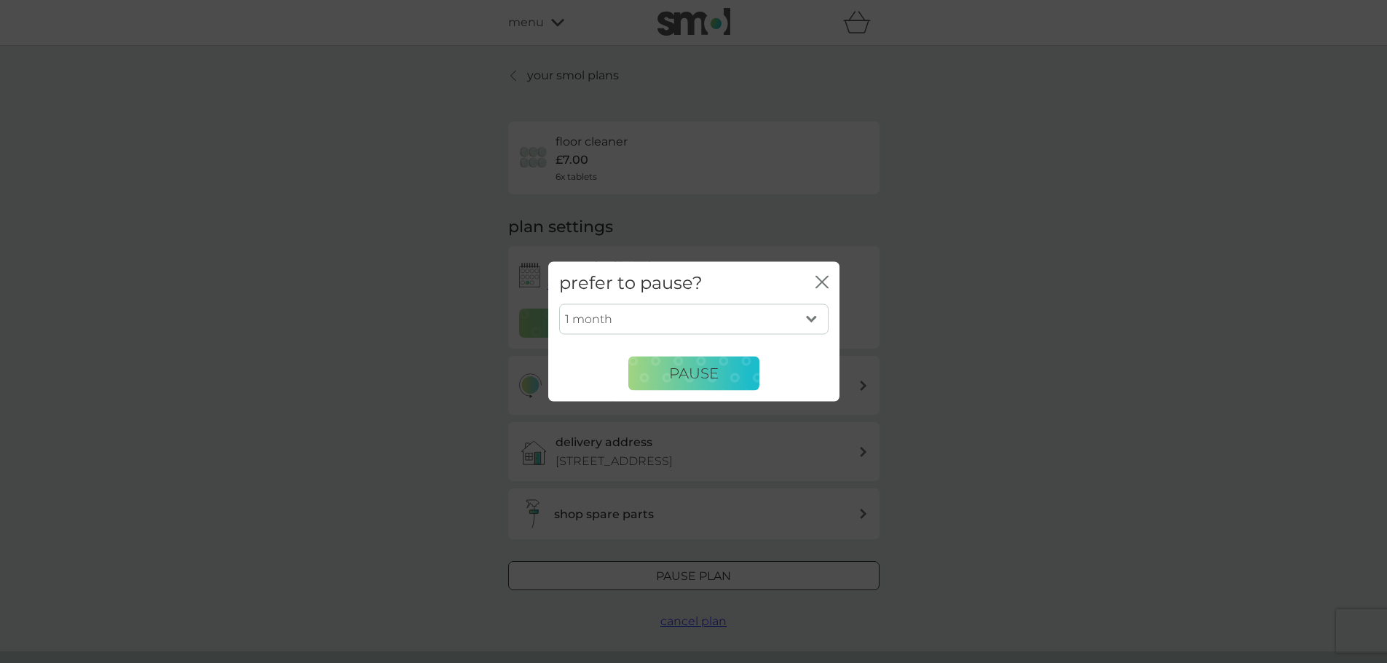
click at [811, 323] on select "1 month 2 months 3 months 4 months 5 months 6 months" at bounding box center [693, 319] width 269 height 31
select select "2"
click at [559, 304] on select "1 month 2 months 3 months 4 months 5 months 6 months" at bounding box center [693, 319] width 269 height 31
click at [647, 374] on button "Pause" at bounding box center [693, 373] width 131 height 35
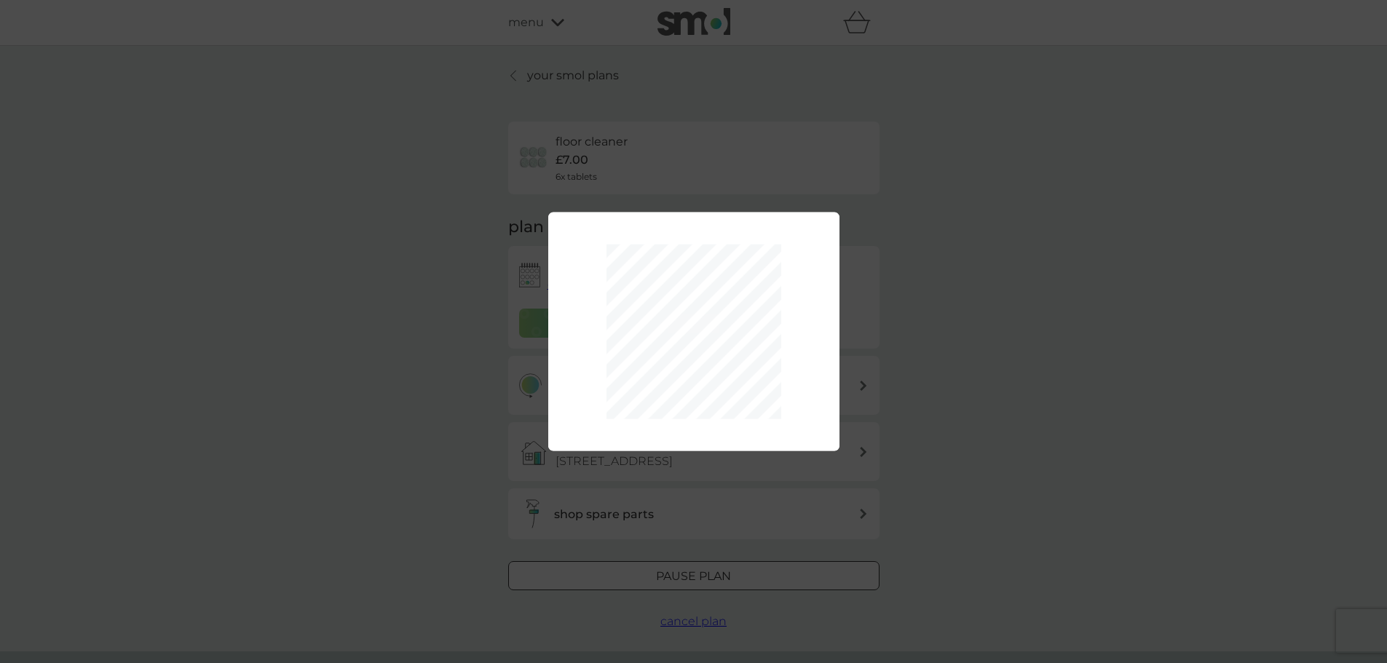
click at [875, 271] on div "1 month 2 months 3 months 4 months 5 months 6 months Pause" at bounding box center [693, 331] width 1387 height 663
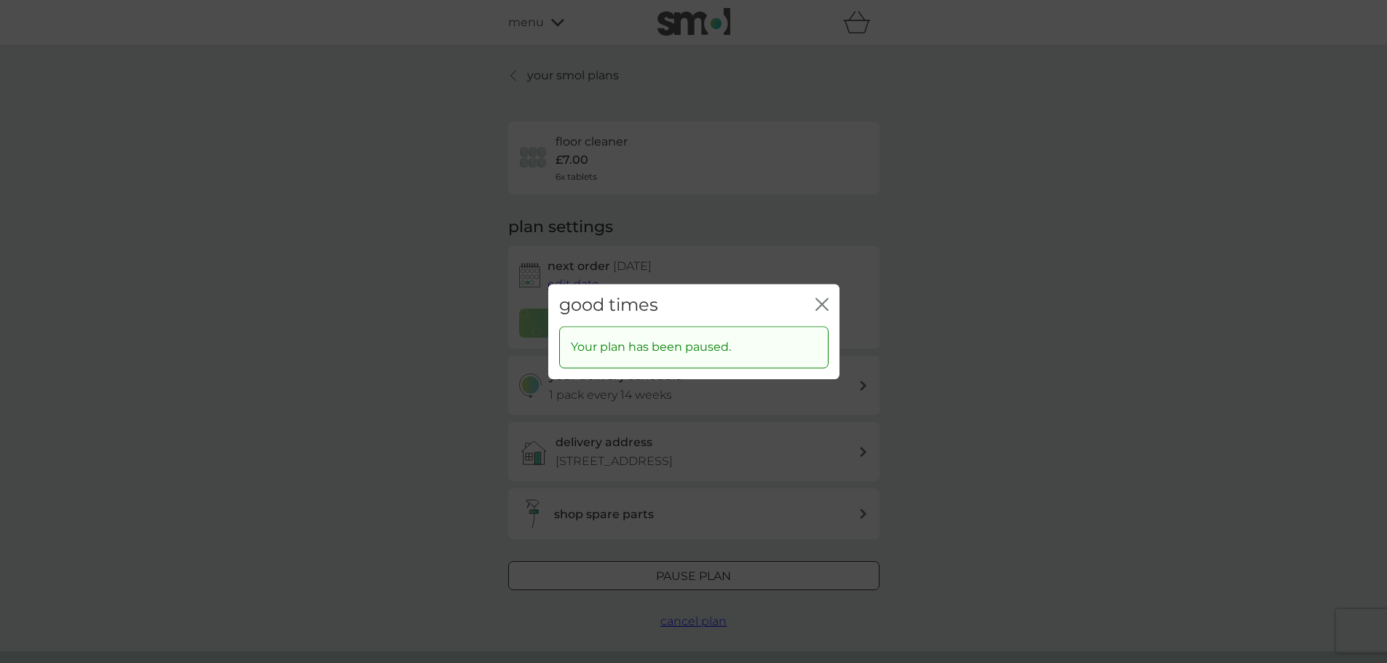
click at [821, 304] on icon "close" at bounding box center [819, 305] width 6 height 12
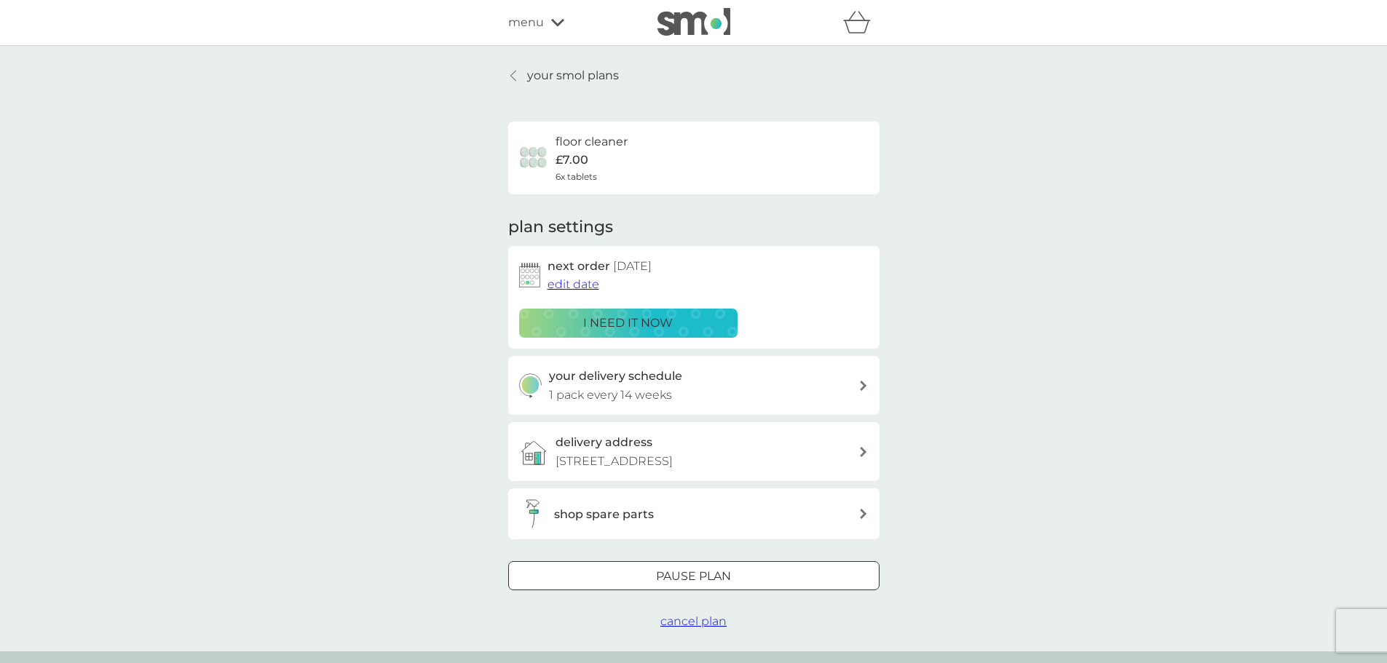
click at [541, 82] on p "your smol plans" at bounding box center [573, 75] width 92 height 19
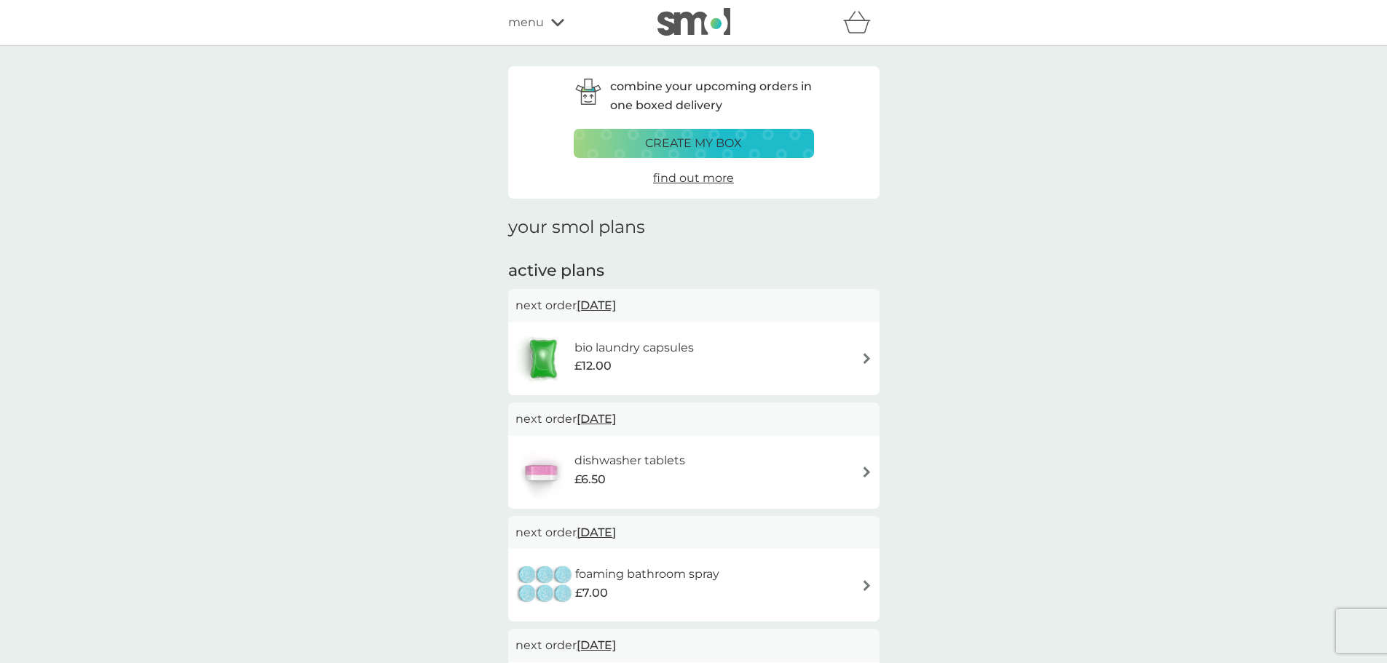
click at [851, 23] on icon "basket" at bounding box center [857, 22] width 28 height 23
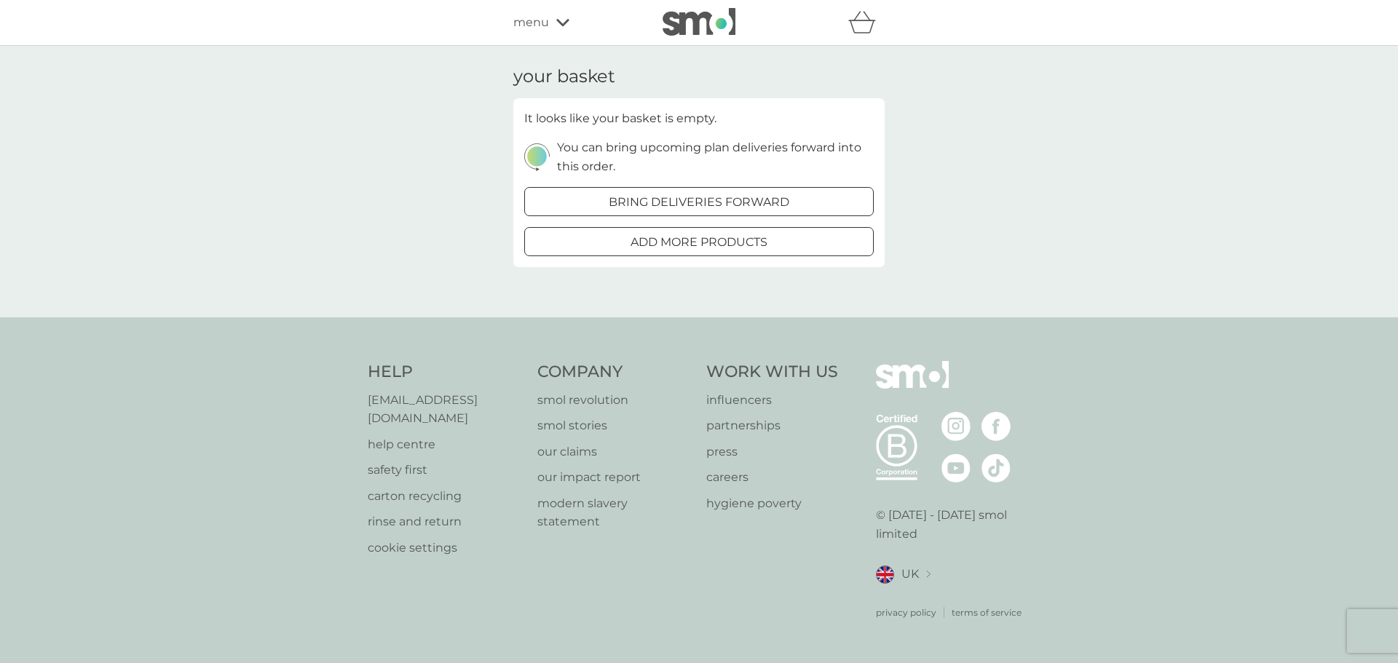
click at [561, 18] on icon at bounding box center [562, 22] width 13 height 9
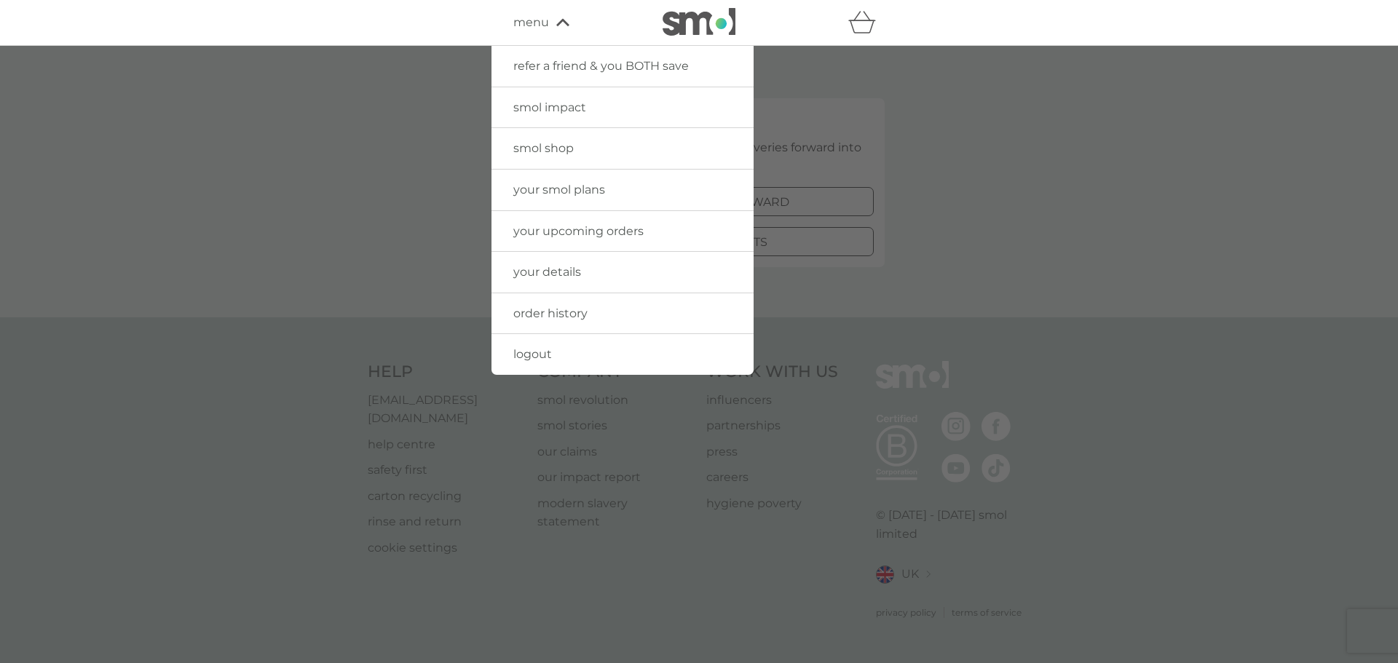
click at [547, 354] on span "logout" at bounding box center [532, 354] width 39 height 14
